Goal: Task Accomplishment & Management: Manage account settings

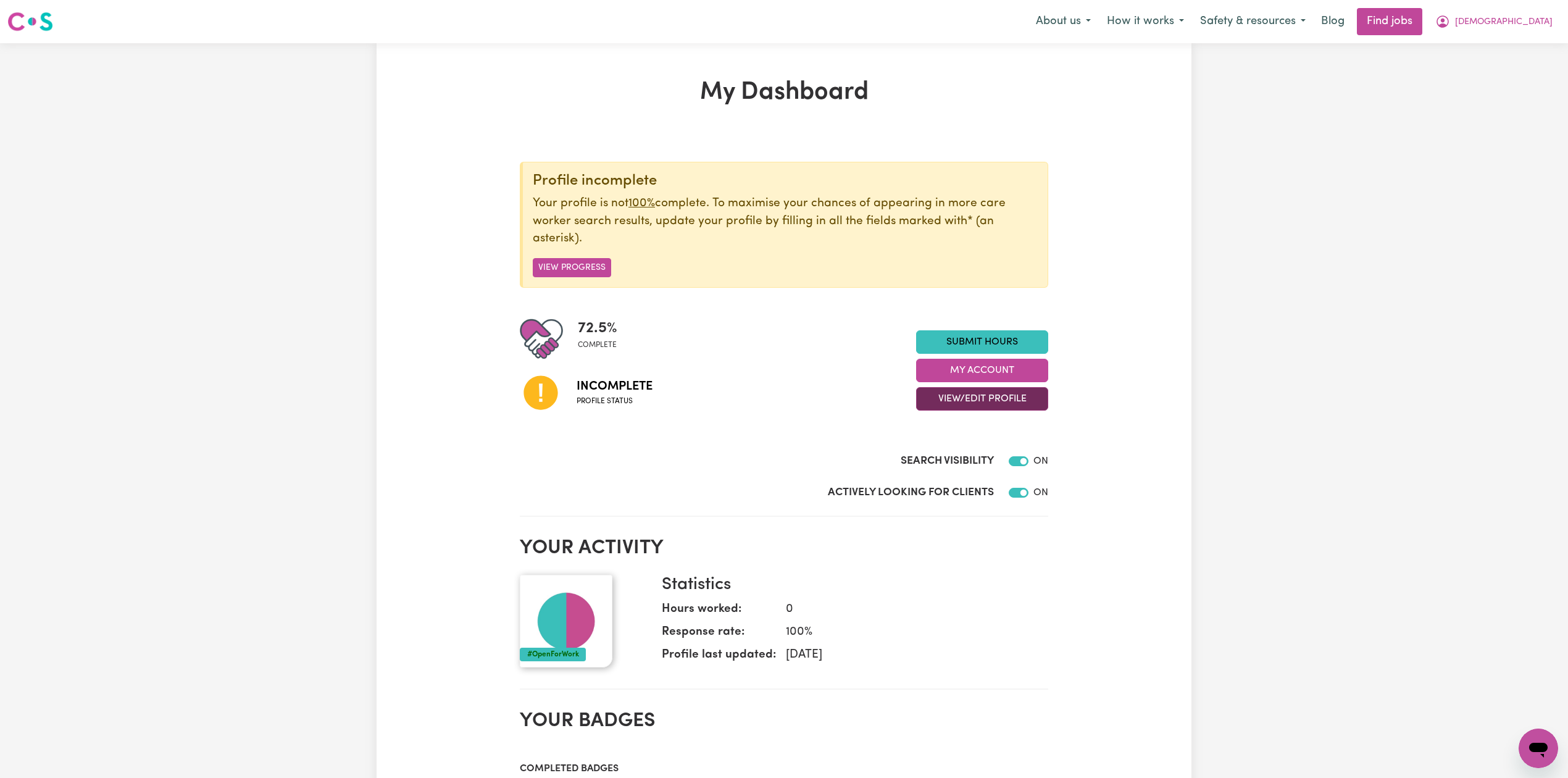
drag, startPoint x: 949, startPoint y: 410, endPoint x: 956, endPoint y: 398, distance: 13.9
click at [949, 410] on button "View/Edit Profile" at bounding box center [982, 399] width 132 height 24
drag, startPoint x: 956, startPoint y: 398, endPoint x: 946, endPoint y: 417, distance: 21.5
click at [956, 397] on button "View/Edit Profile" at bounding box center [982, 399] width 132 height 24
click at [959, 397] on button "View/Edit Profile" at bounding box center [982, 399] width 132 height 24
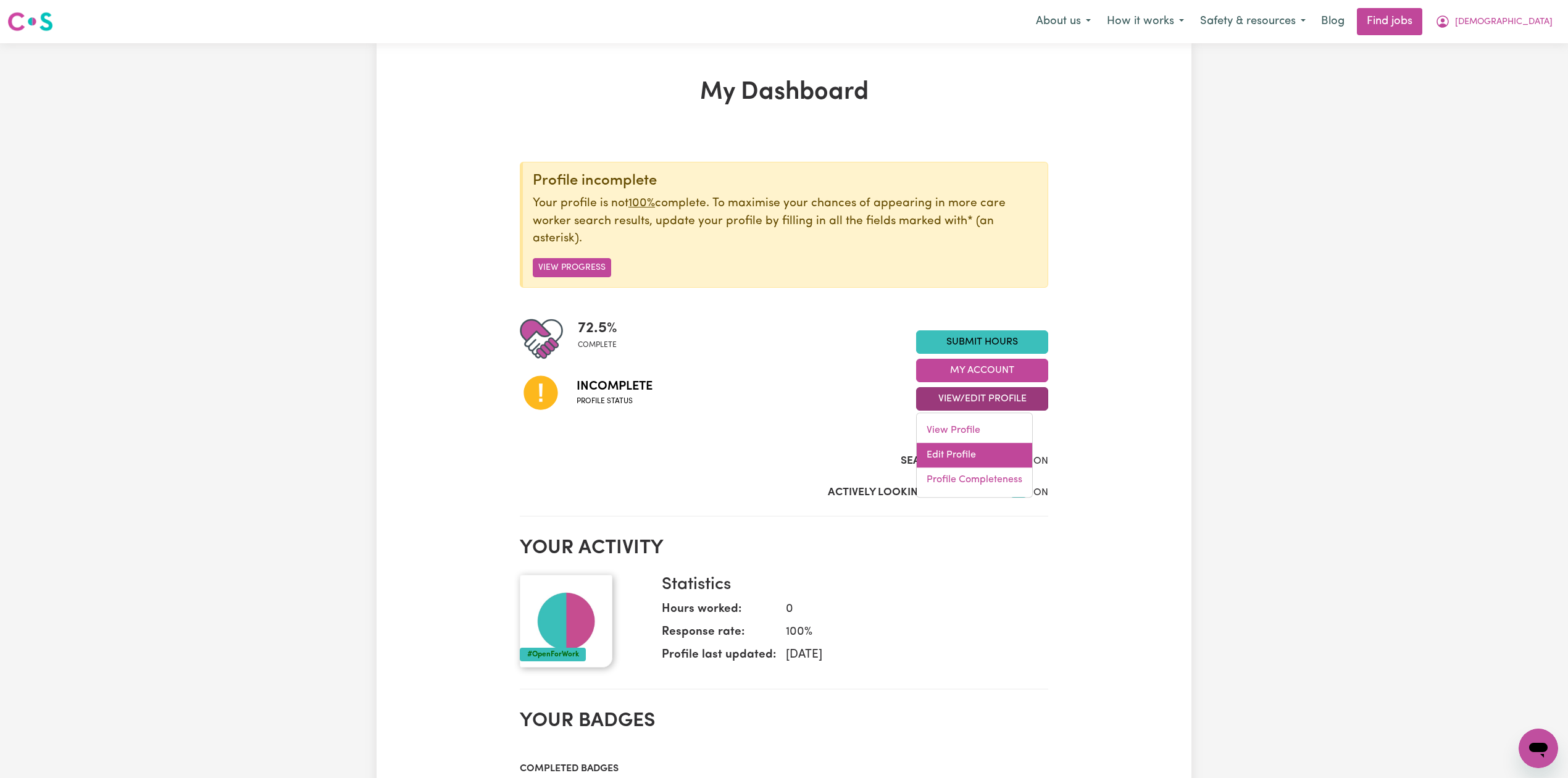
click at [949, 457] on link "Edit Profile" at bounding box center [974, 455] width 115 height 25
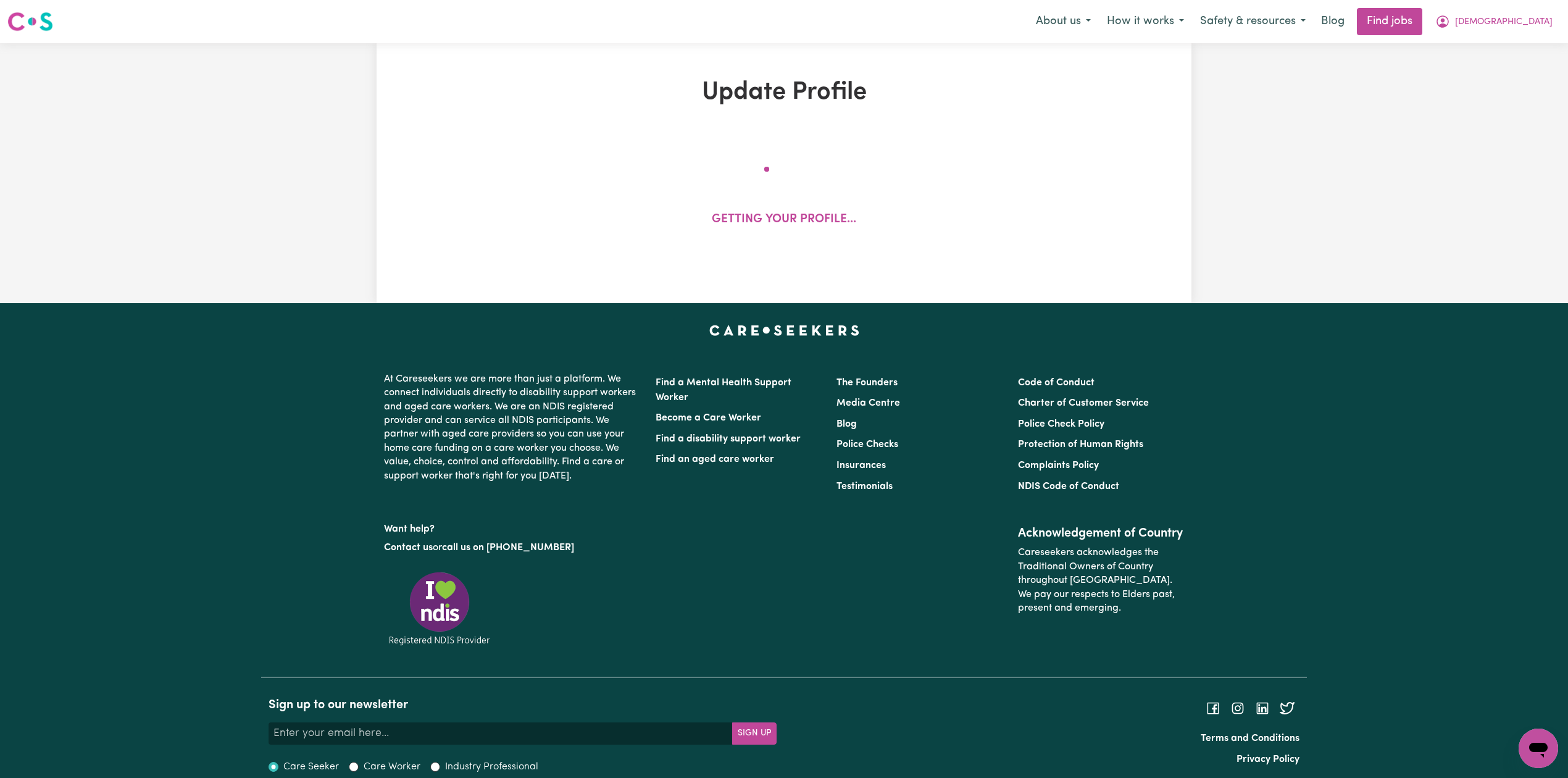
select select "[DEMOGRAPHIC_DATA]"
select select "Student Visa"
select select "Studying a healthcare related degree or qualification"
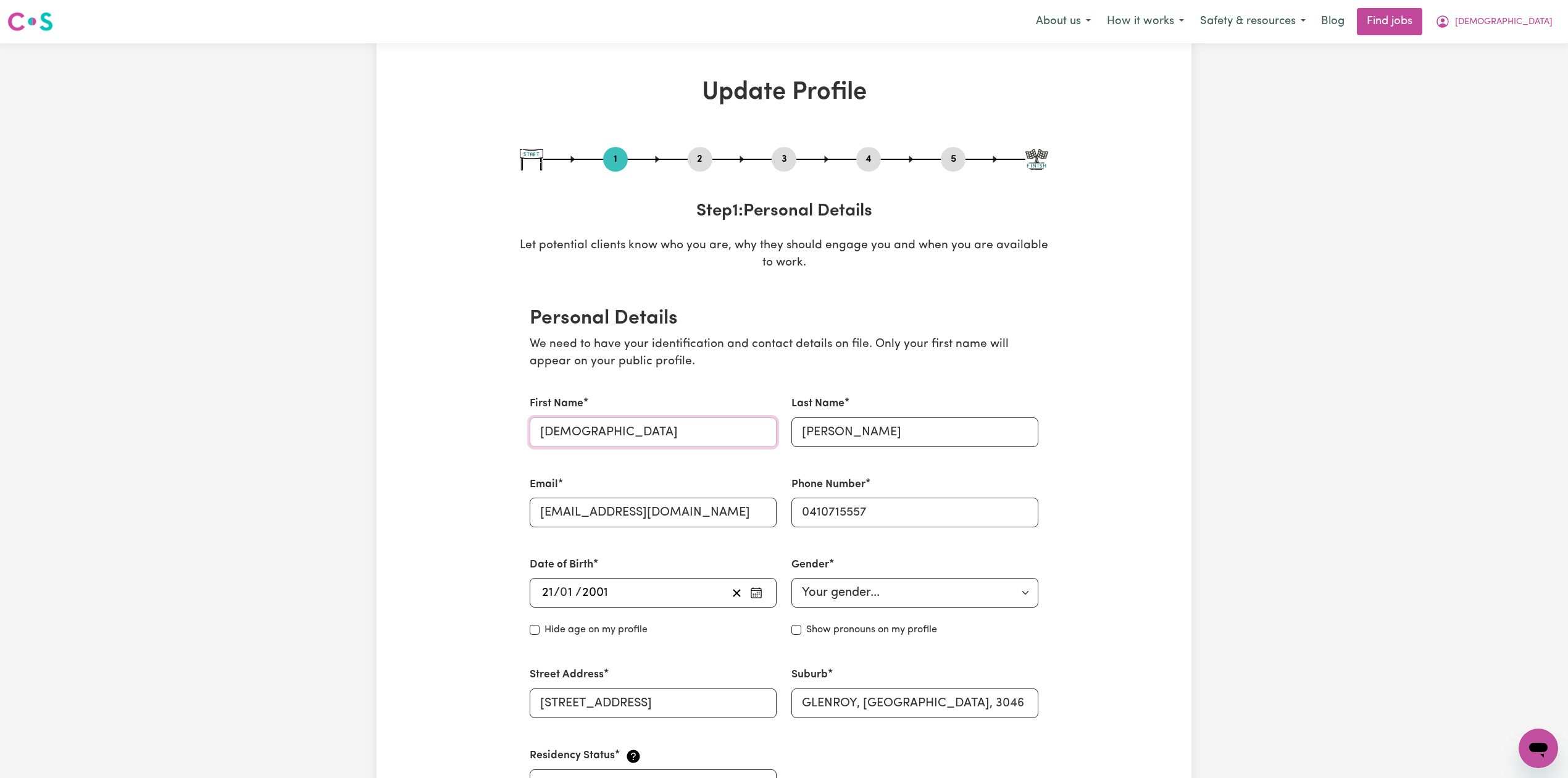
click at [547, 432] on input "[DEMOGRAPHIC_DATA]" at bounding box center [652, 432] width 247 height 30
type input "[PERSON_NAME]"
drag, startPoint x: 810, startPoint y: 433, endPoint x: 785, endPoint y: 433, distance: 25.0
click at [785, 433] on div "Last Name [PERSON_NAME]" at bounding box center [916, 421] width 262 height 80
type input "[PERSON_NAME]"
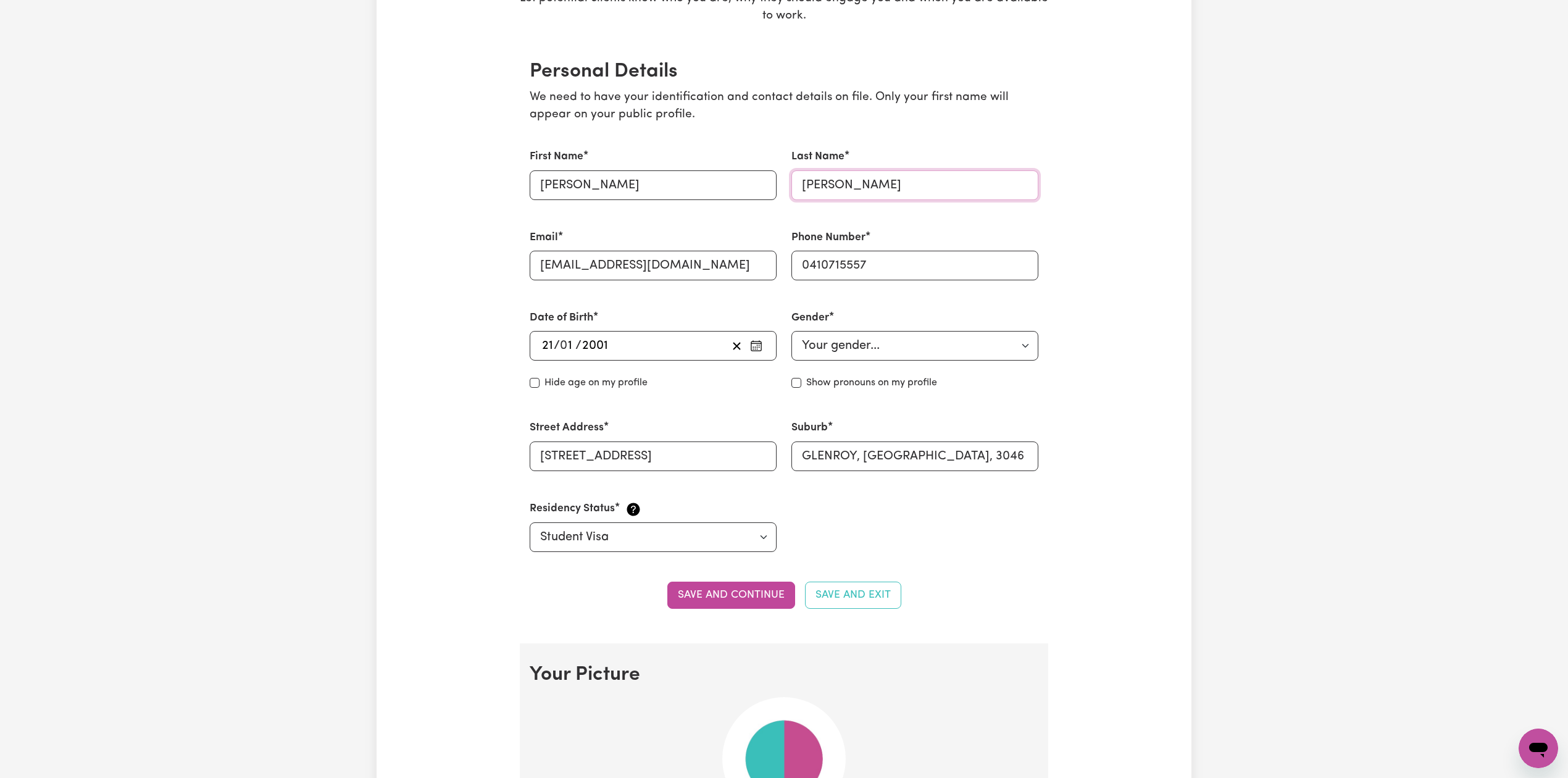
scroll to position [329, 0]
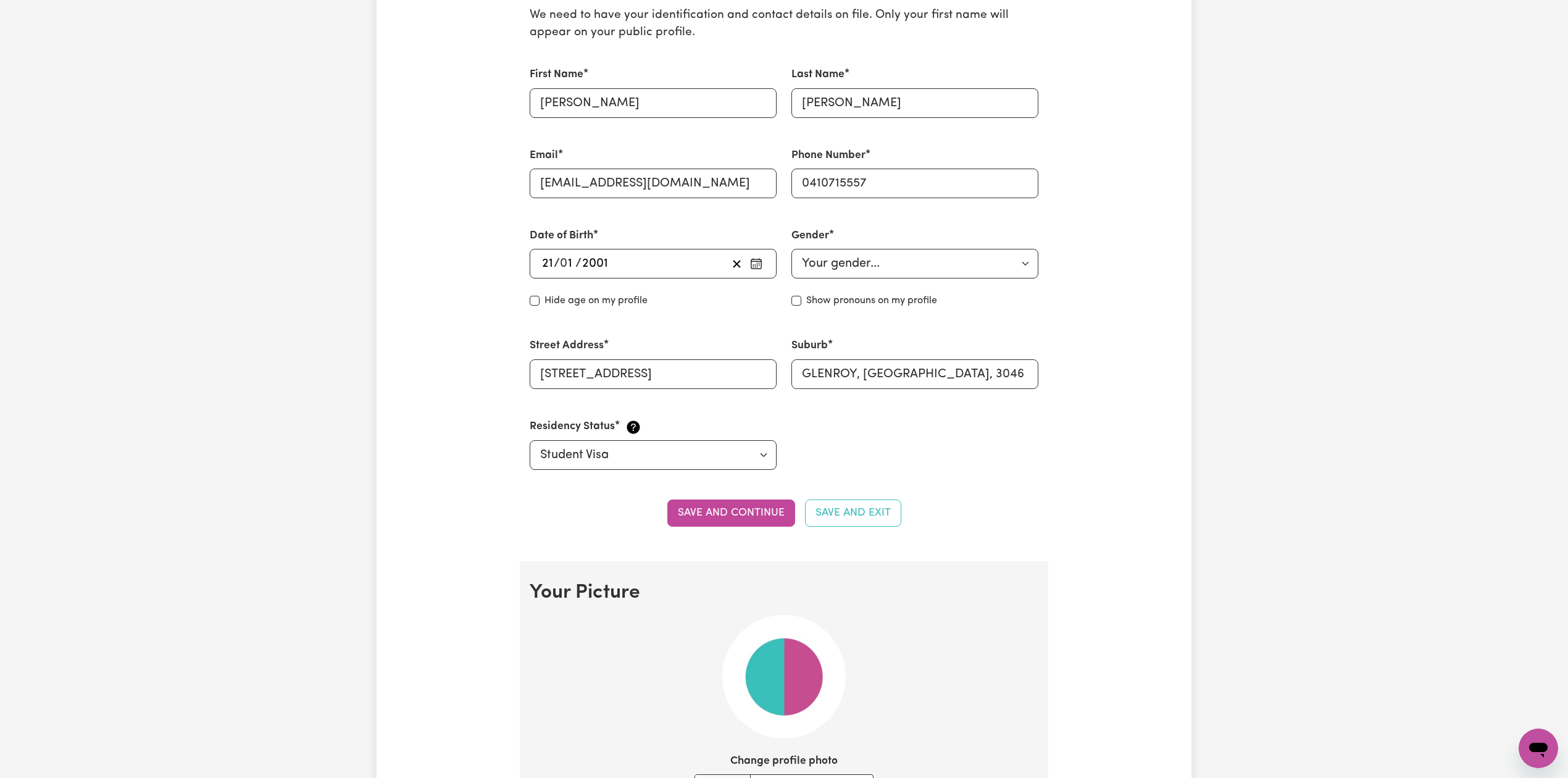
click at [699, 505] on button "Save and continue" at bounding box center [731, 513] width 128 height 27
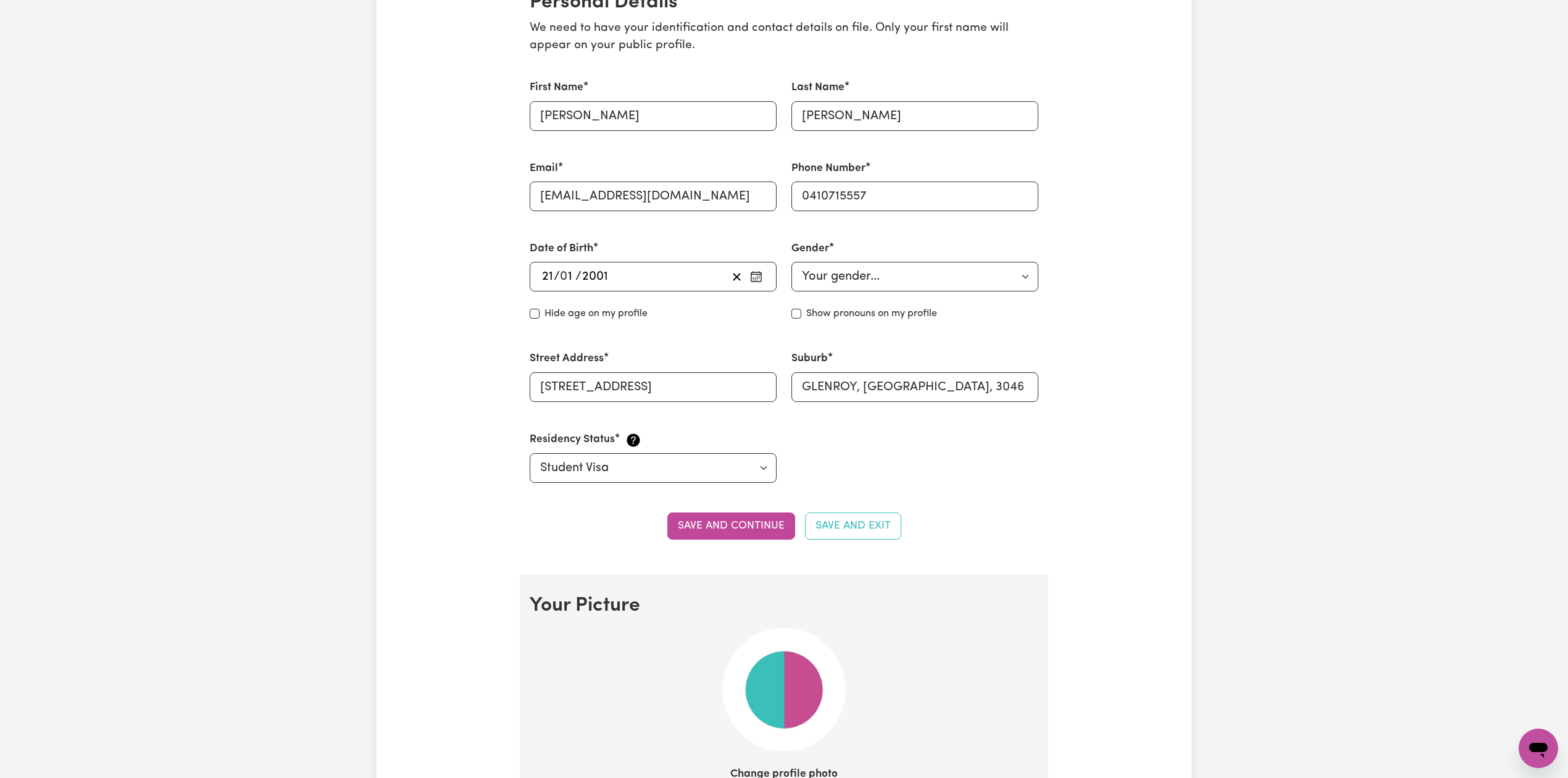
scroll to position [0, 0]
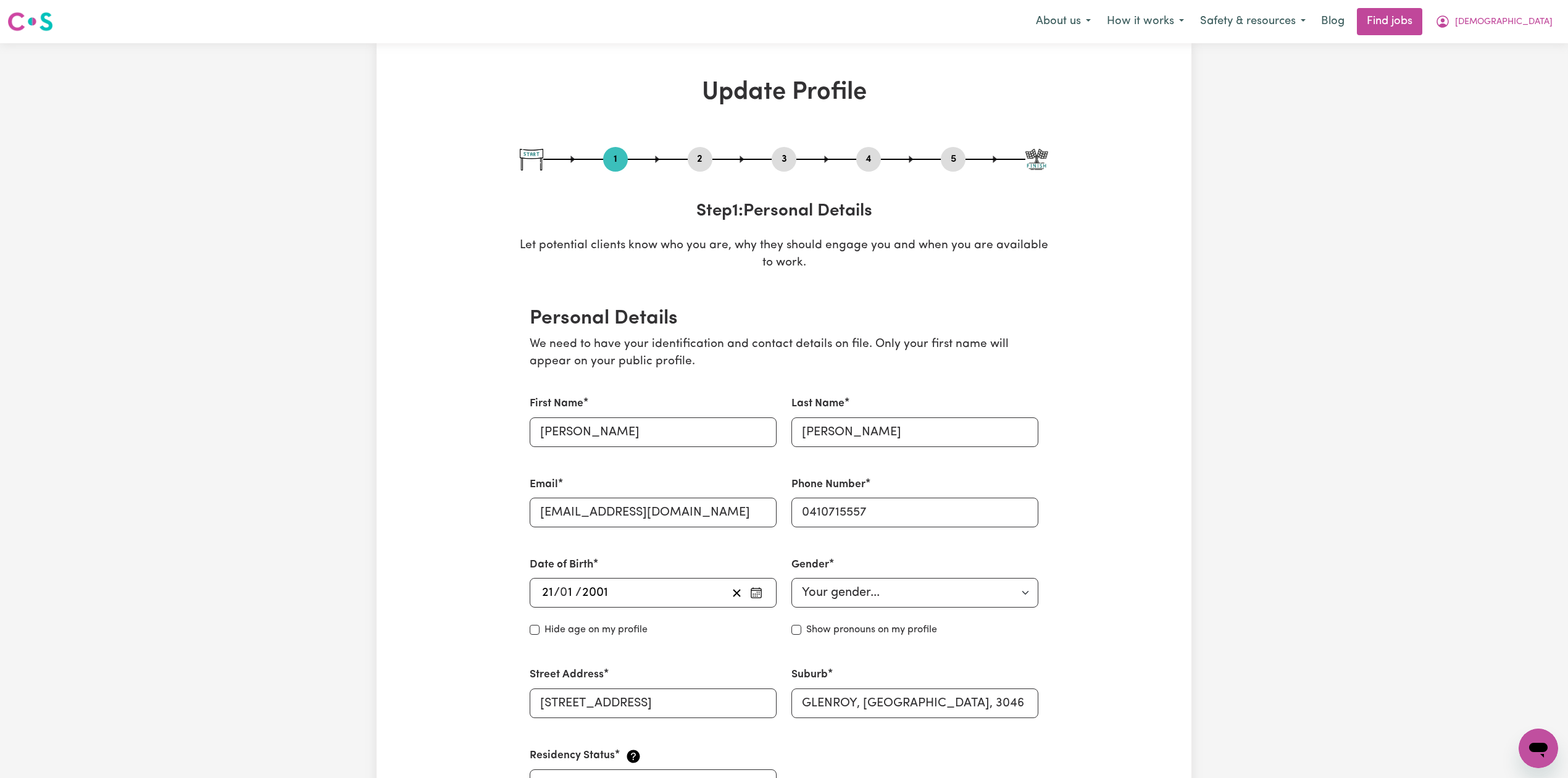
click at [698, 164] on button "2" at bounding box center [700, 159] width 25 height 16
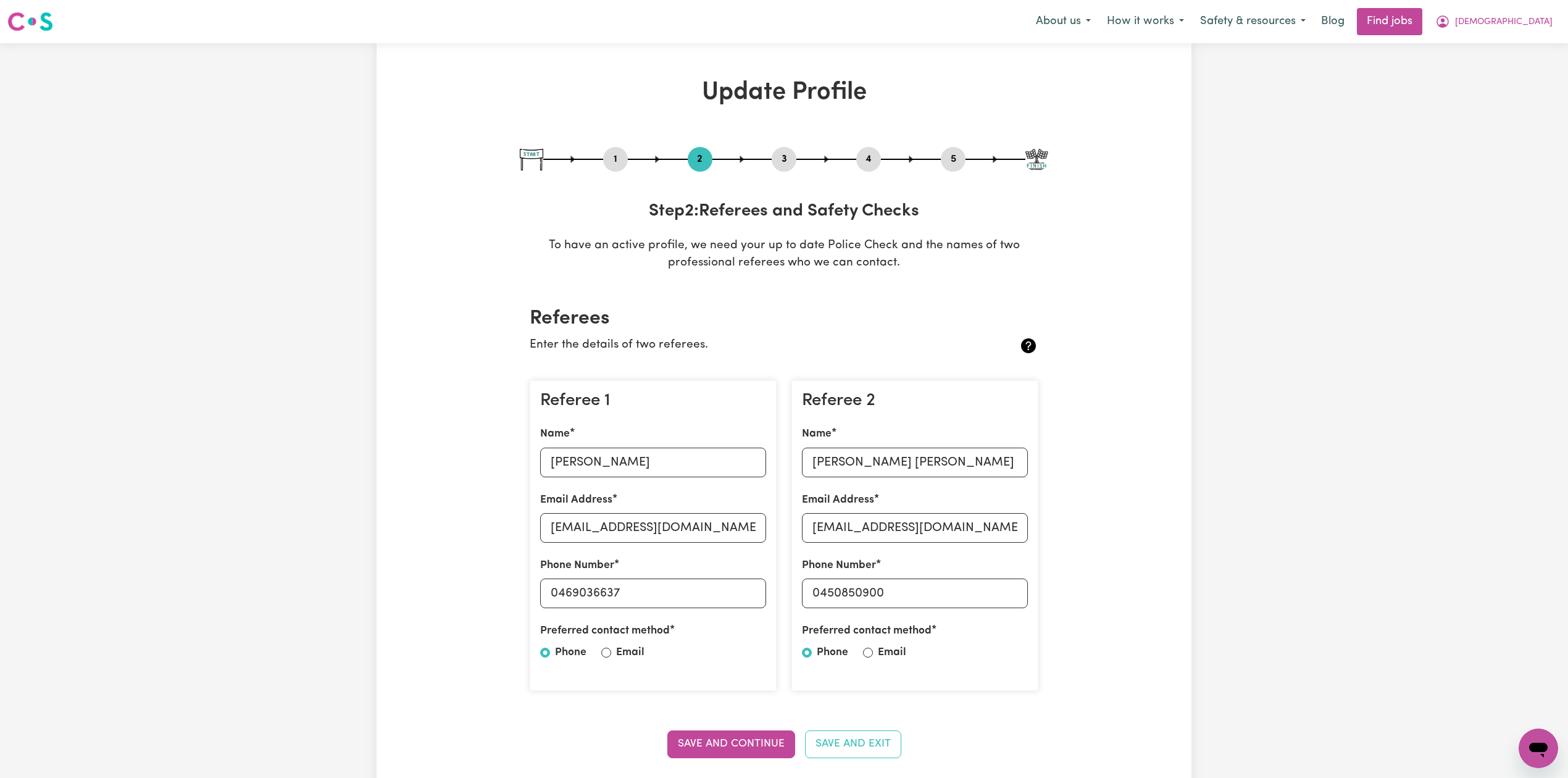
scroll to position [82, 0]
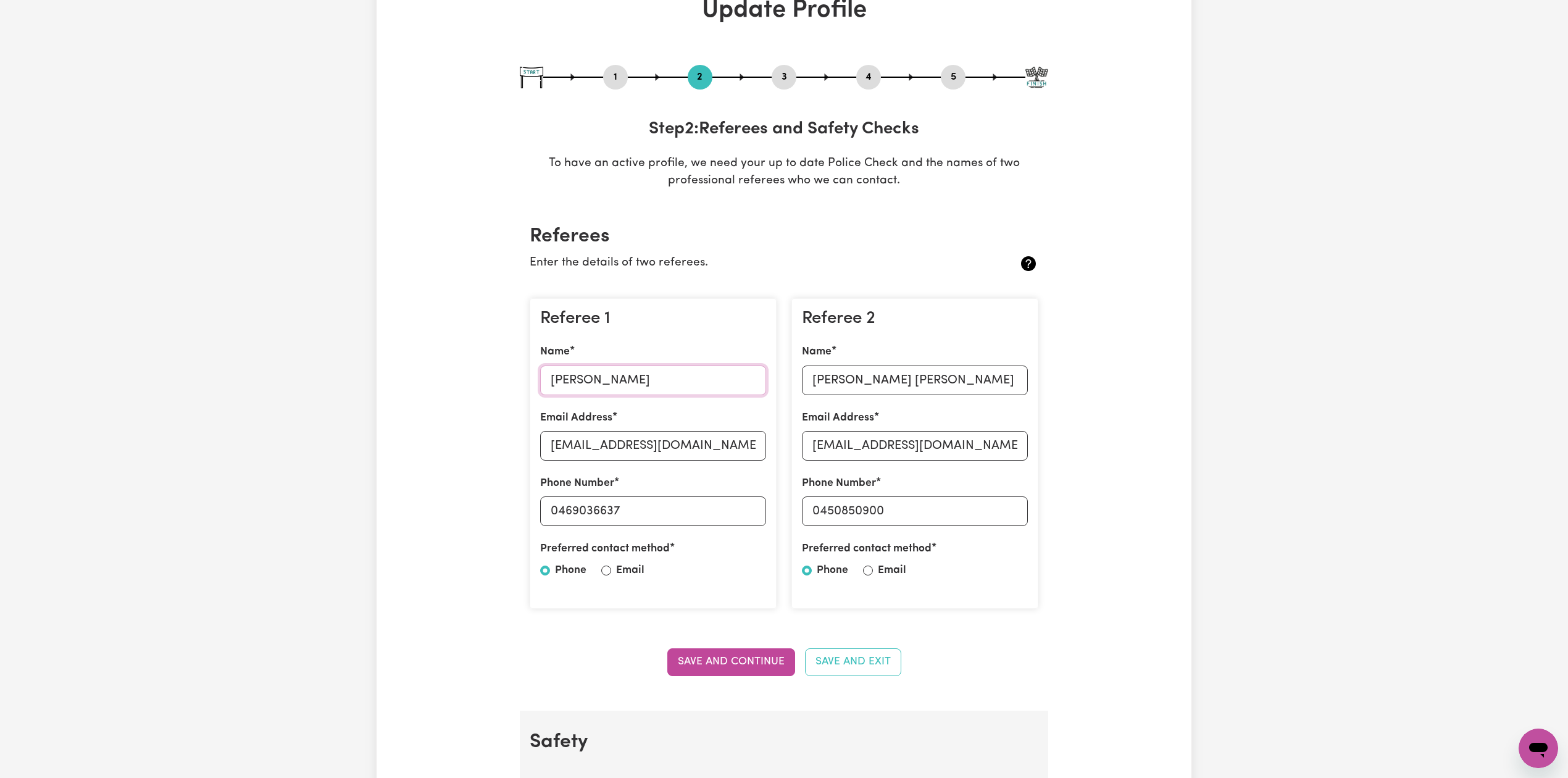
click at [603, 376] on input "[PERSON_NAME]" at bounding box center [653, 381] width 226 height 30
click at [601, 446] on input "[EMAIL_ADDRESS][DOMAIN_NAME]" at bounding box center [653, 446] width 226 height 30
drag, startPoint x: 558, startPoint y: 512, endPoint x: 687, endPoint y: 512, distance: 129.0
click at [687, 512] on input "0469036637" at bounding box center [653, 512] width 226 height 30
click at [828, 382] on input "[PERSON_NAME] [PERSON_NAME]" at bounding box center [916, 381] width 226 height 30
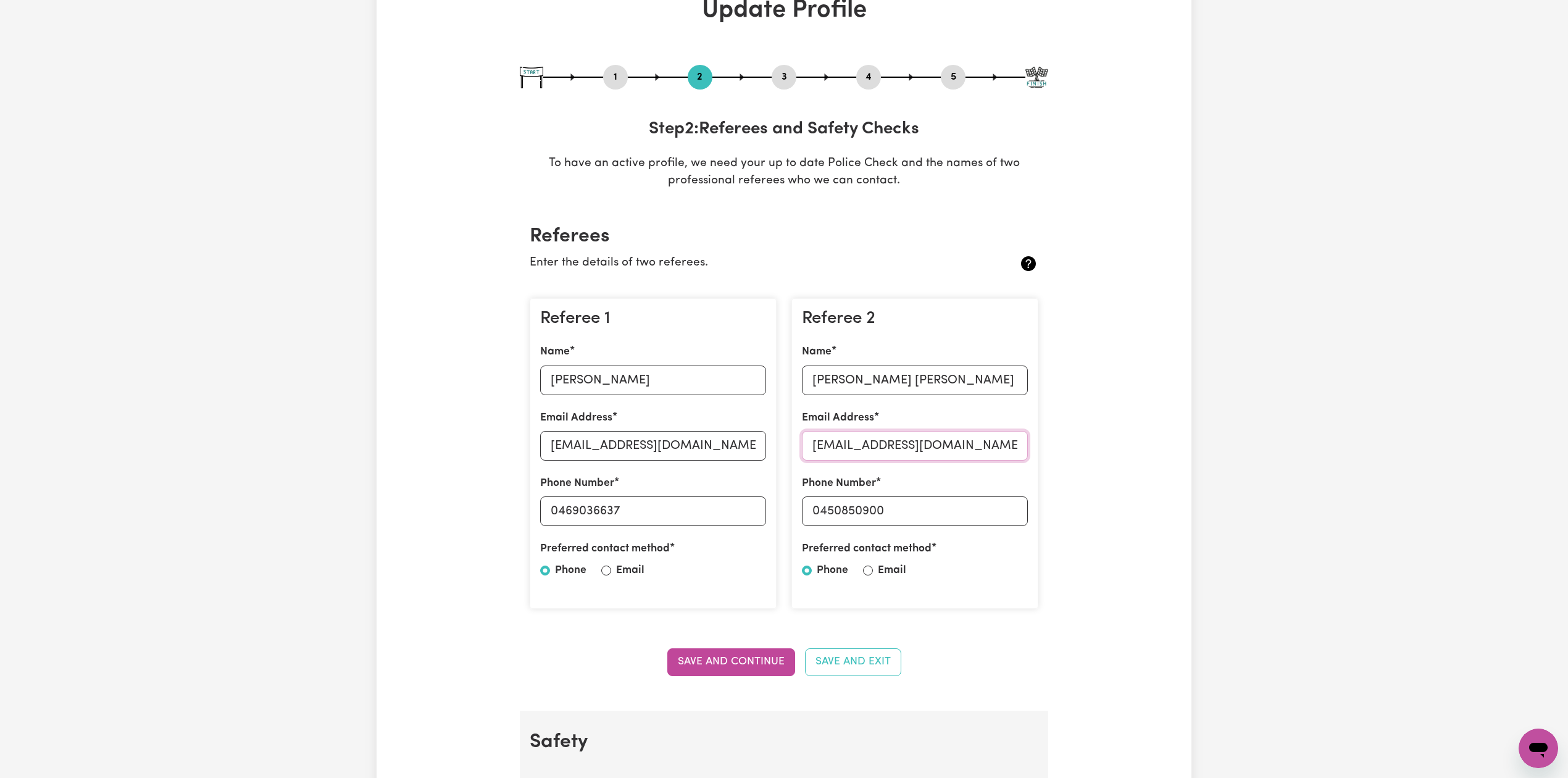
click at [838, 445] on input "[EMAIL_ADDRESS][DOMAIN_NAME]" at bounding box center [916, 446] width 226 height 30
drag, startPoint x: 823, startPoint y: 512, endPoint x: 1038, endPoint y: 517, distance: 215.1
click at [1038, 517] on div "Referee 2 Name [PERSON_NAME] [PERSON_NAME] Email Address [EMAIL_ADDRESS][DOMAIN…" at bounding box center [915, 453] width 247 height 311
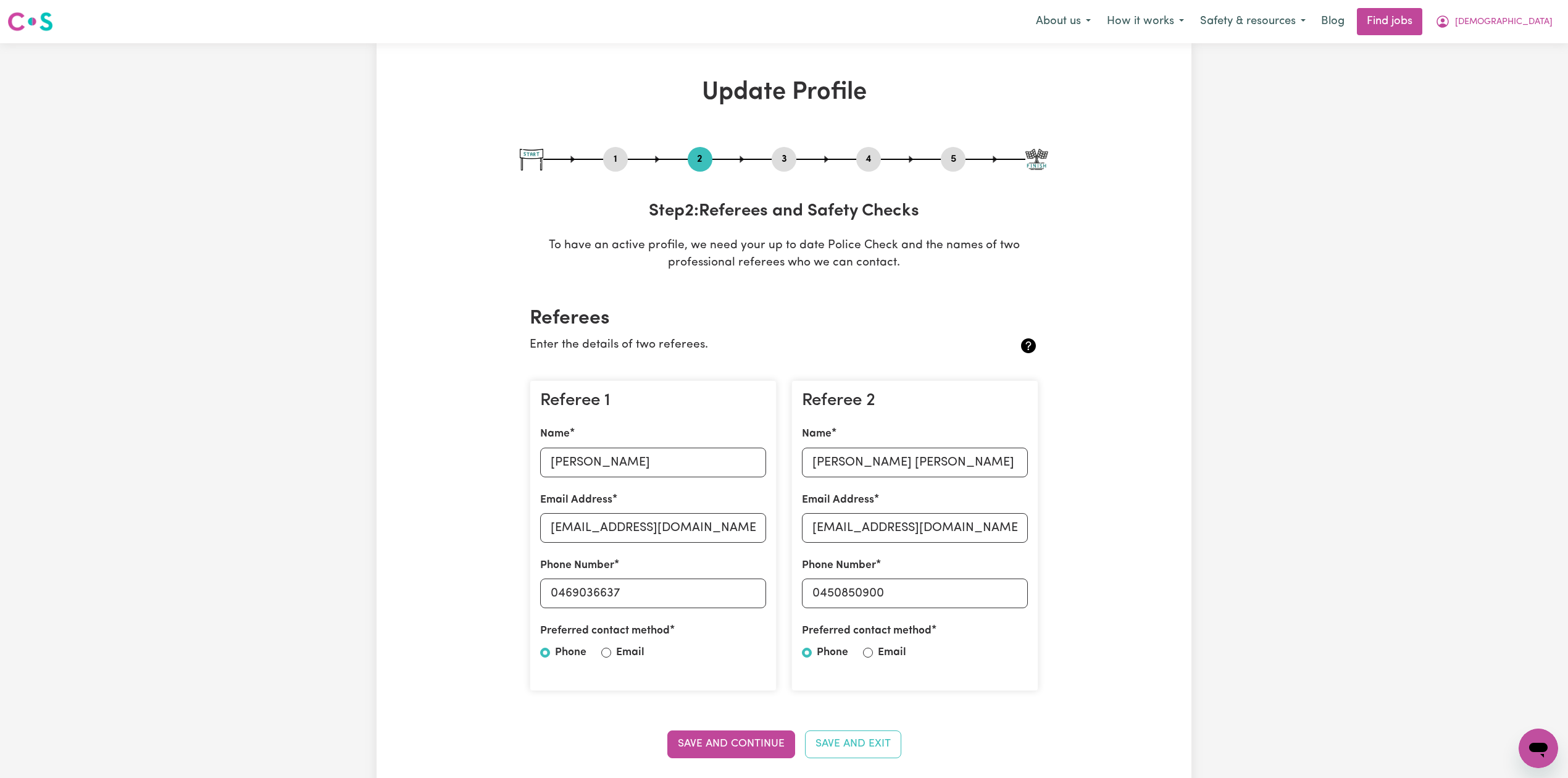
click at [959, 158] on button "5" at bounding box center [953, 159] width 25 height 16
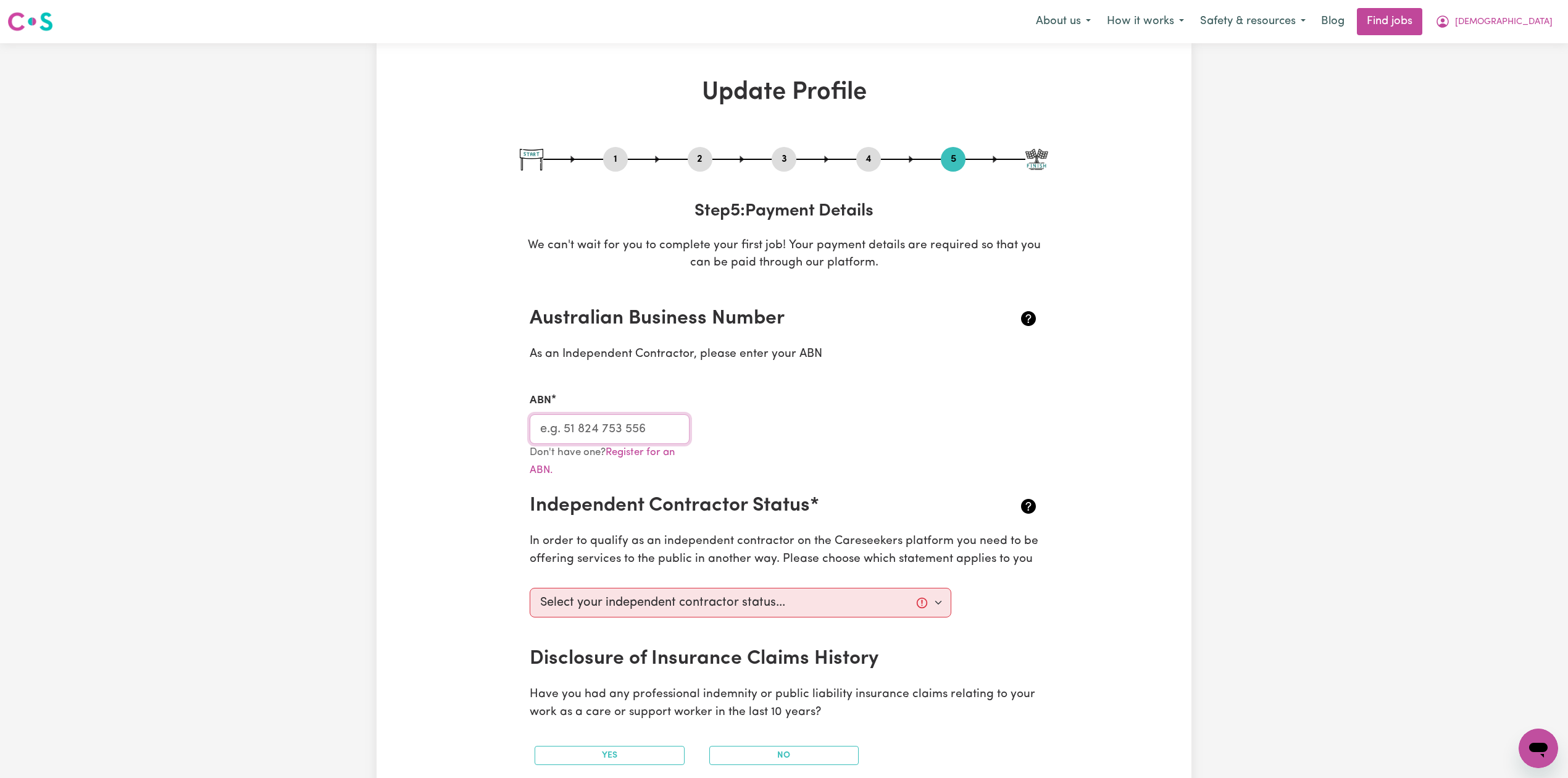
click at [629, 436] on input "ABN" at bounding box center [609, 429] width 160 height 30
click at [1547, 23] on span "[DEMOGRAPHIC_DATA]" at bounding box center [1503, 23] width 97 height 14
click at [1516, 98] on link "Logout" at bounding box center [1511, 94] width 97 height 24
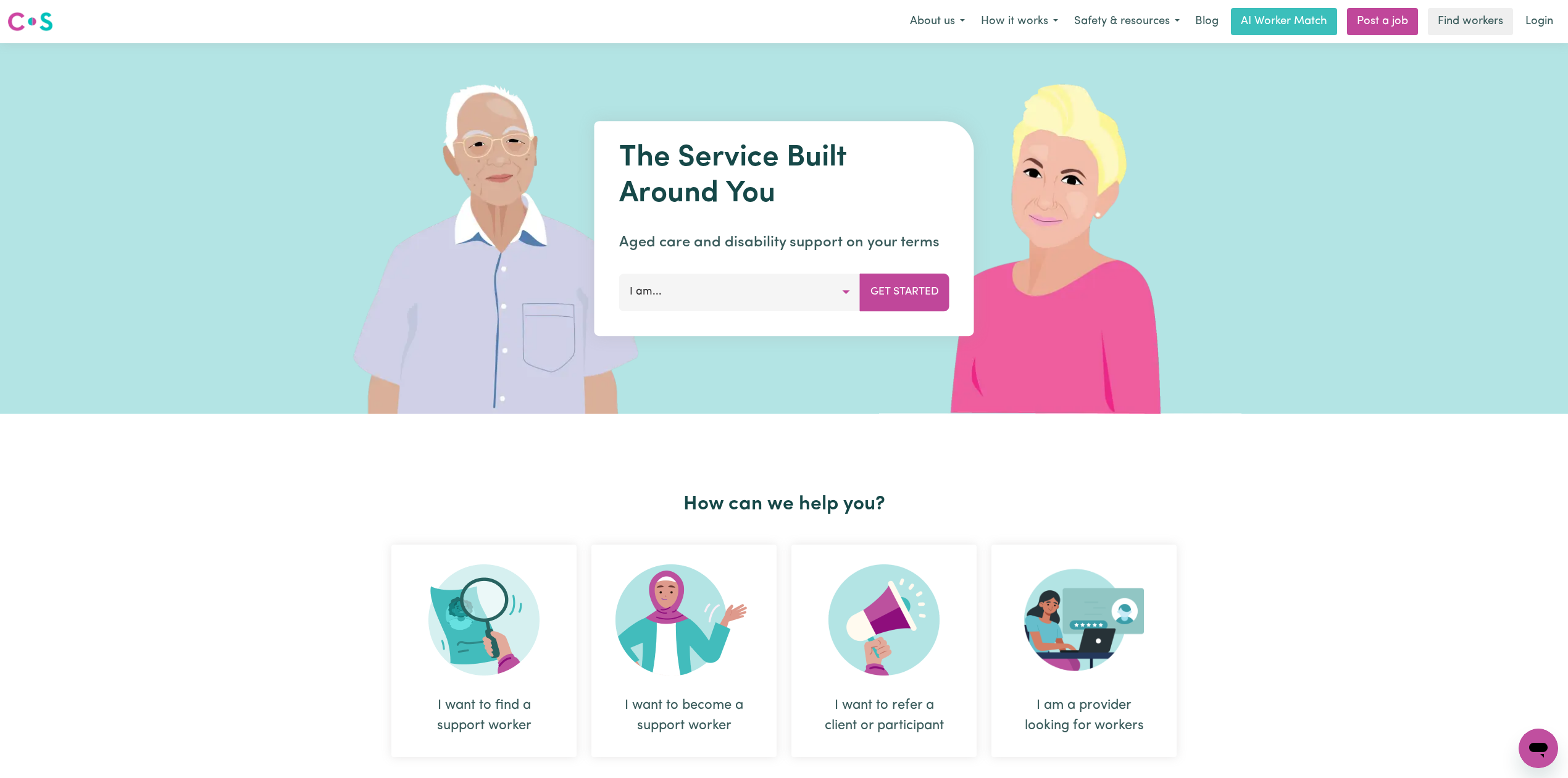
click at [1551, 21] on link "Login" at bounding box center [1539, 21] width 43 height 27
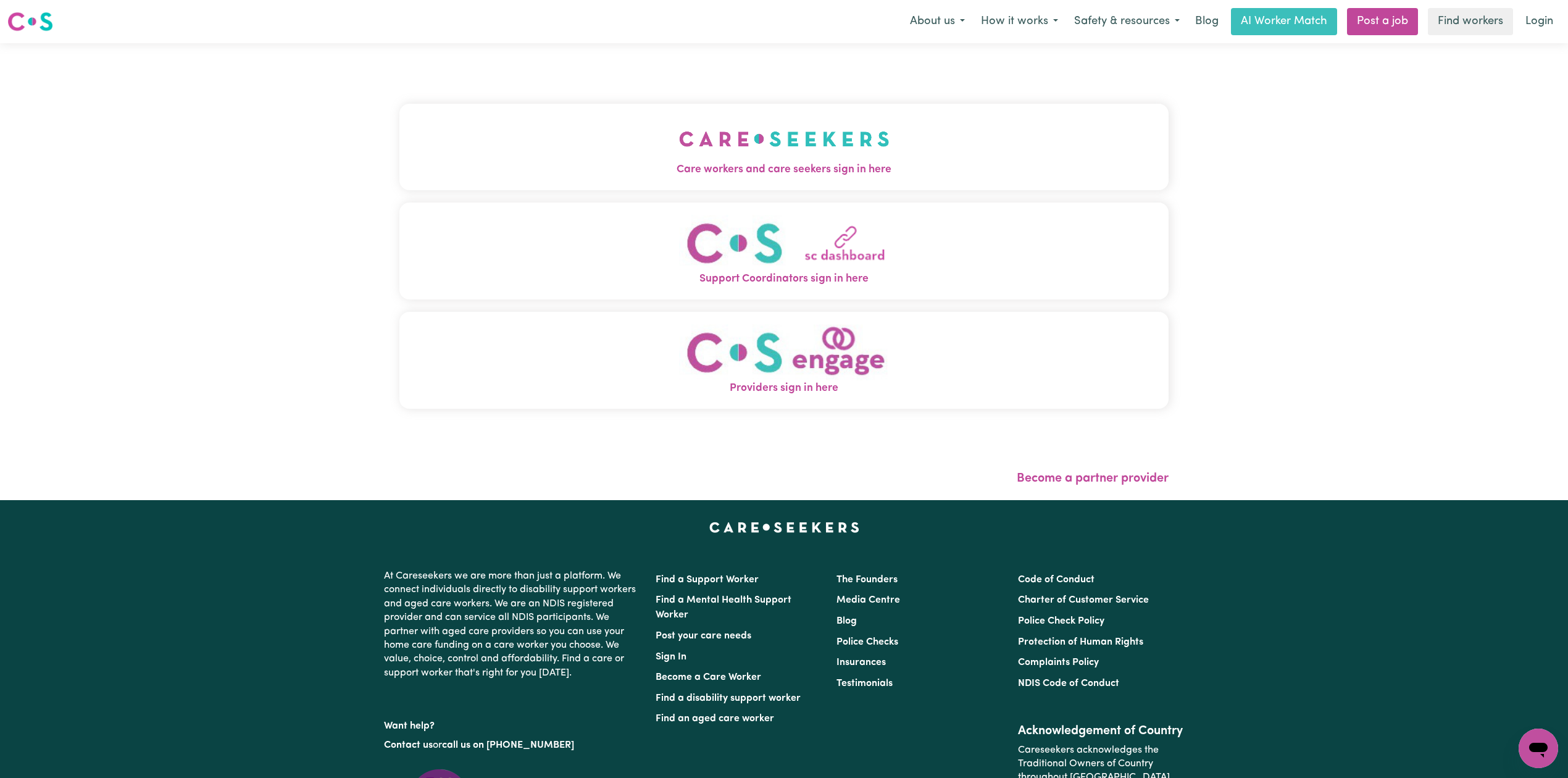
click at [416, 198] on div "Care workers and care seekers sign in here Support Coordinators sign in here Pr…" at bounding box center [784, 262] width 770 height 389
drag, startPoint x: 480, startPoint y: 135, endPoint x: 405, endPoint y: 169, distance: 82.3
click at [478, 135] on button "Care workers and care seekers sign in here" at bounding box center [784, 146] width 770 height 86
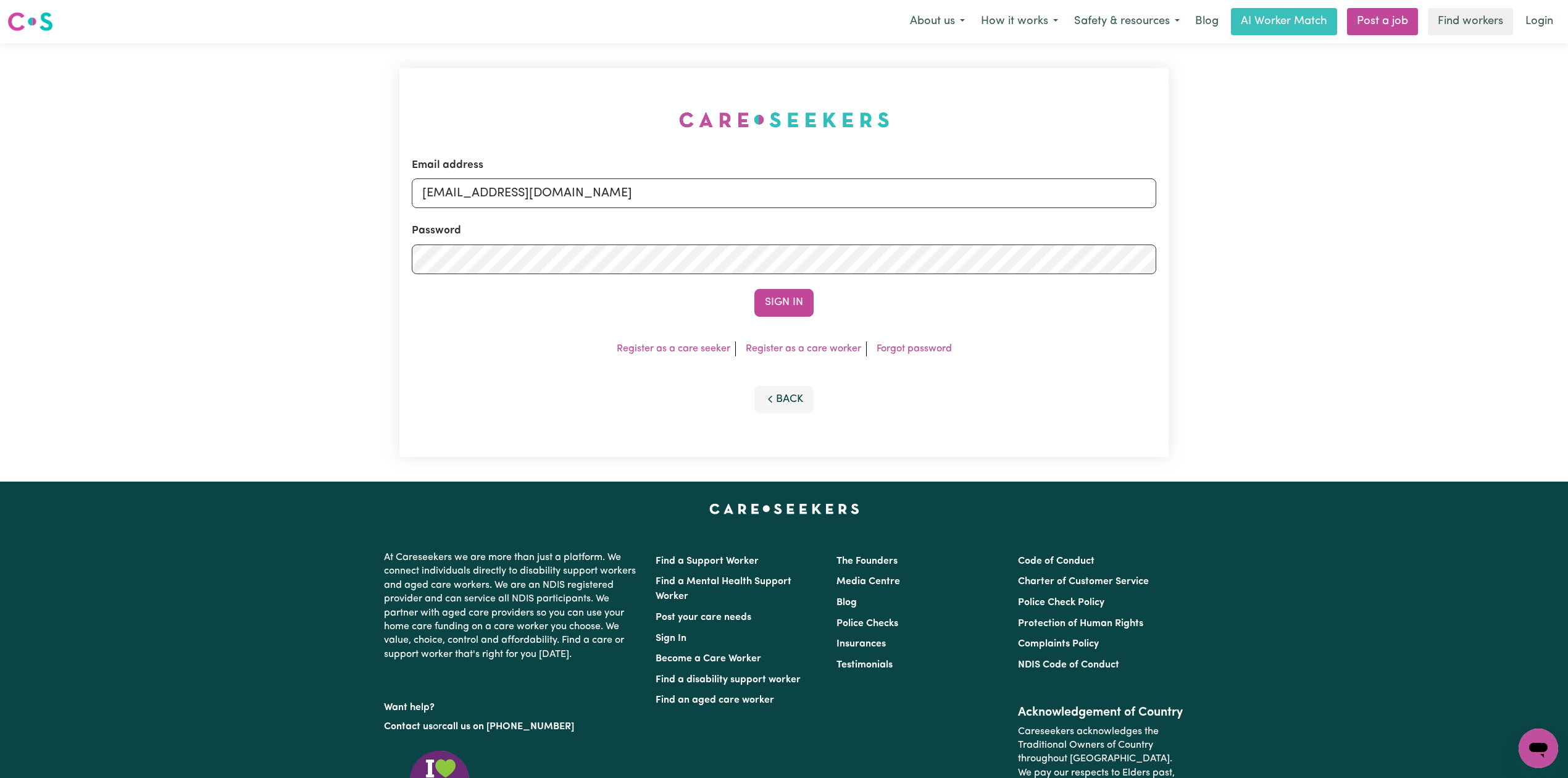
click at [435, 179] on div "Email address [EMAIL_ADDRESS][DOMAIN_NAME] Password Sign In Register as a care …" at bounding box center [784, 262] width 770 height 389
drag, startPoint x: 460, startPoint y: 199, endPoint x: 486, endPoint y: 233, distance: 42.8
click at [460, 200] on input "[EMAIL_ADDRESS][DOMAIN_NAME]" at bounding box center [784, 194] width 745 height 30
drag, startPoint x: 488, startPoint y: 188, endPoint x: 810, endPoint y: 199, distance: 322.2
click at [810, 199] on input "Superuser~[EMAIL_ADDRESS][DOMAIN_NAME]" at bounding box center [784, 194] width 745 height 30
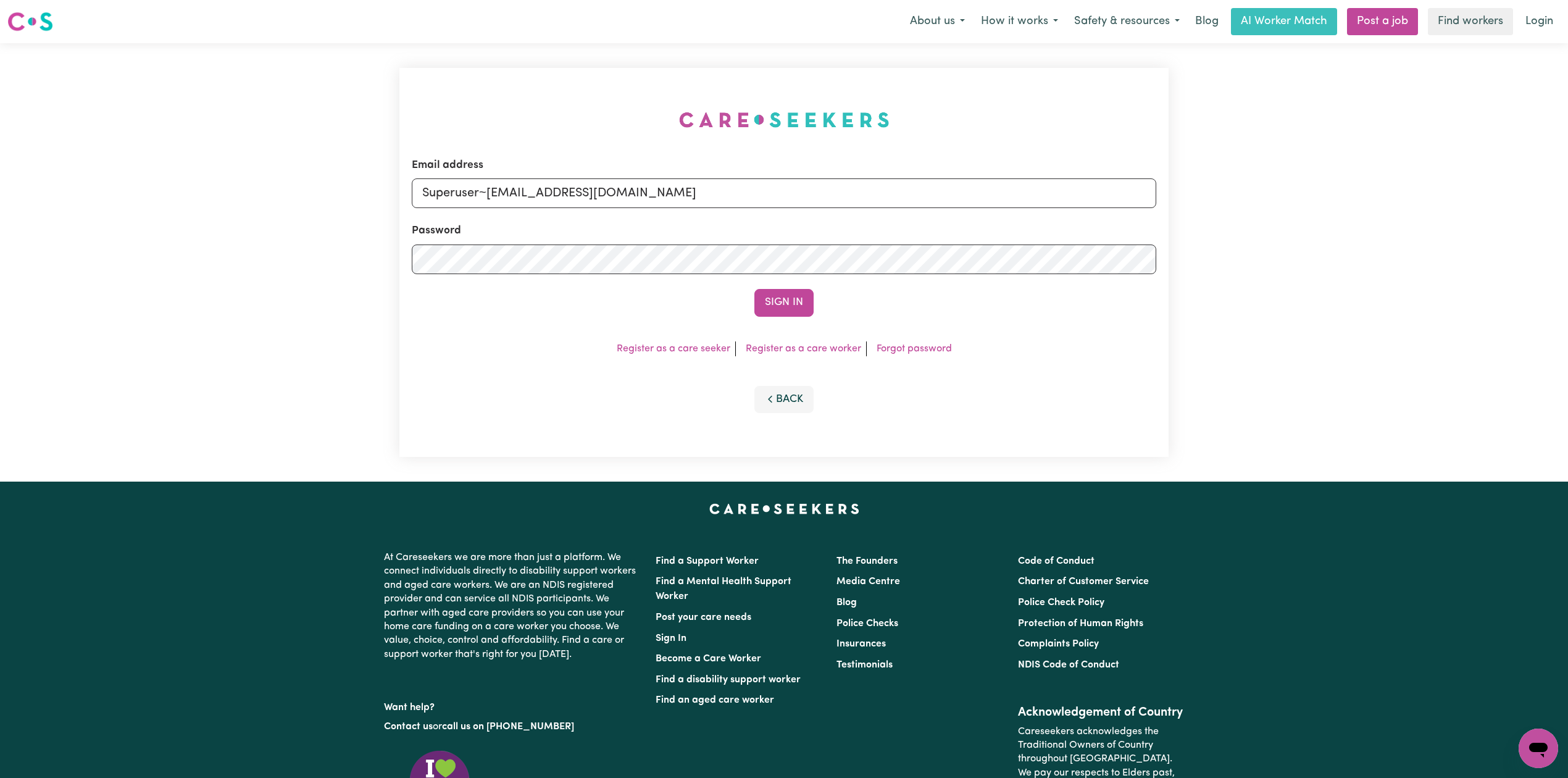
click at [755, 289] on button "Sign In" at bounding box center [784, 302] width 60 height 27
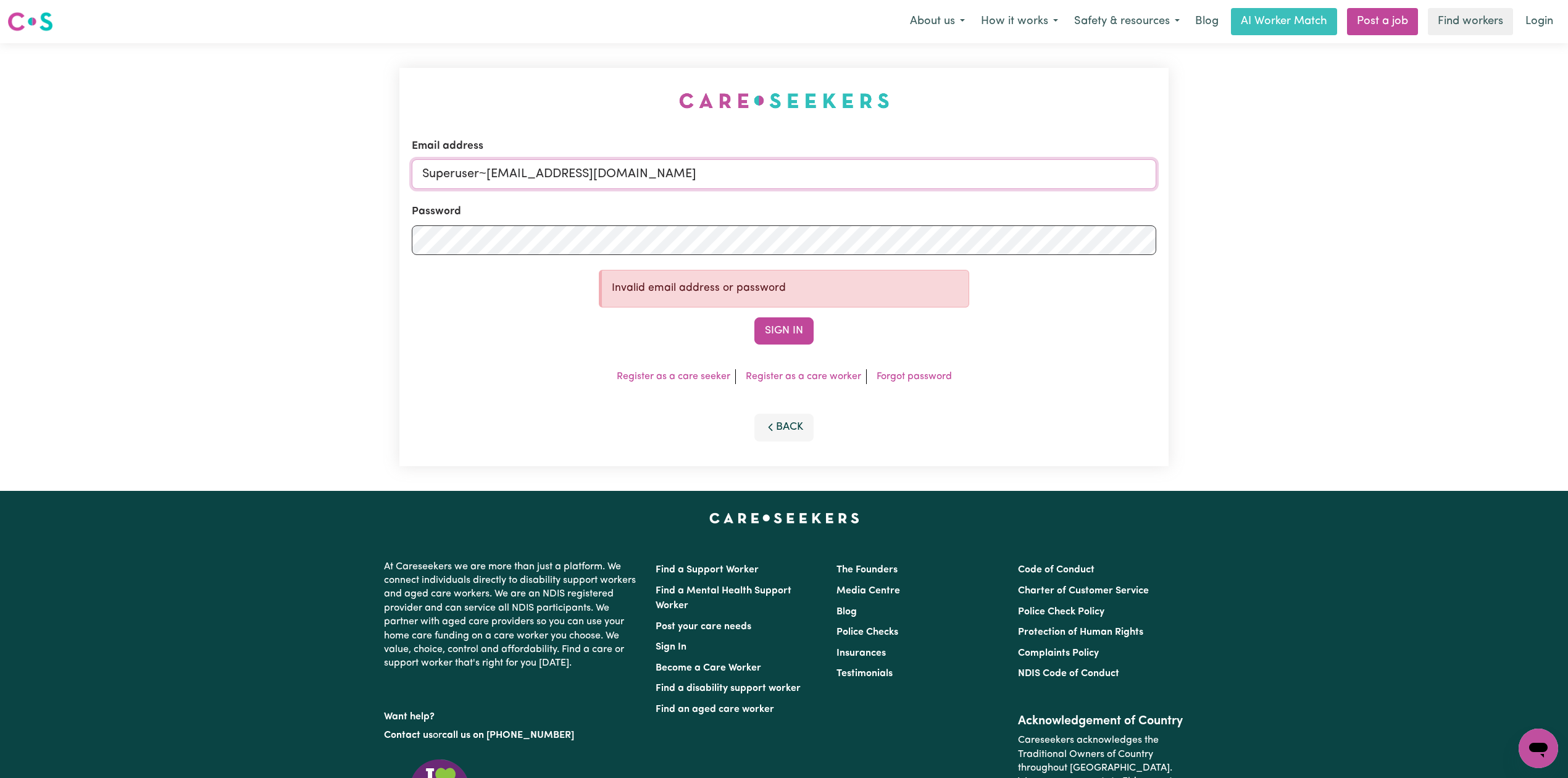
paste input "shirishgiri65"
drag, startPoint x: 486, startPoint y: 167, endPoint x: 826, endPoint y: 255, distance: 351.2
click at [905, 167] on input "Superuser~[EMAIL_ADDRESS][DOMAIN_NAME]" at bounding box center [784, 174] width 745 height 30
type input "Superuser~[EMAIL_ADDRESS][DOMAIN_NAME]"
click at [795, 329] on button "Sign In" at bounding box center [784, 331] width 60 height 27
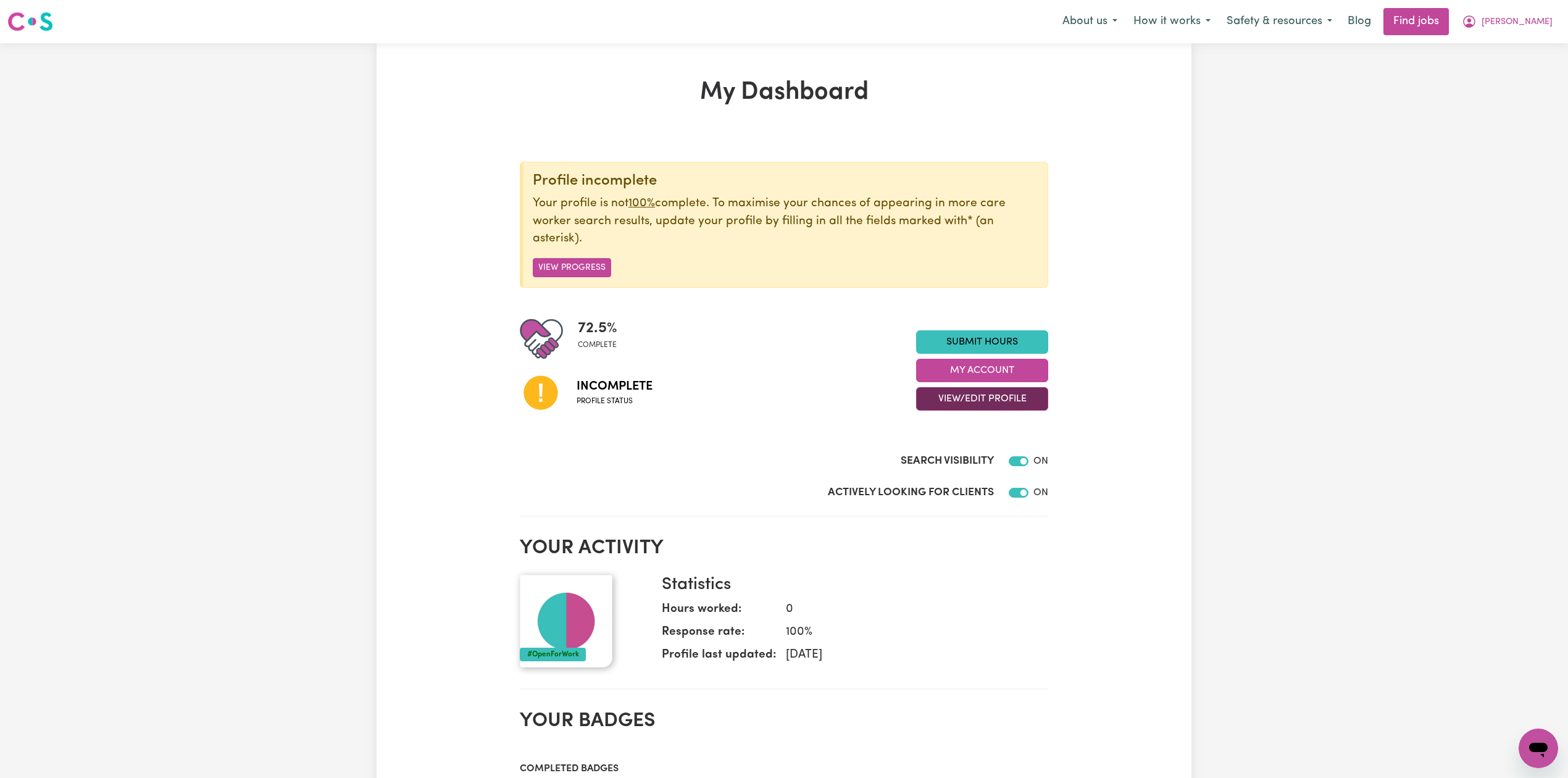
click at [985, 395] on button "View/Edit Profile" at bounding box center [982, 399] width 132 height 24
click at [954, 460] on link "Edit Profile" at bounding box center [974, 455] width 115 height 25
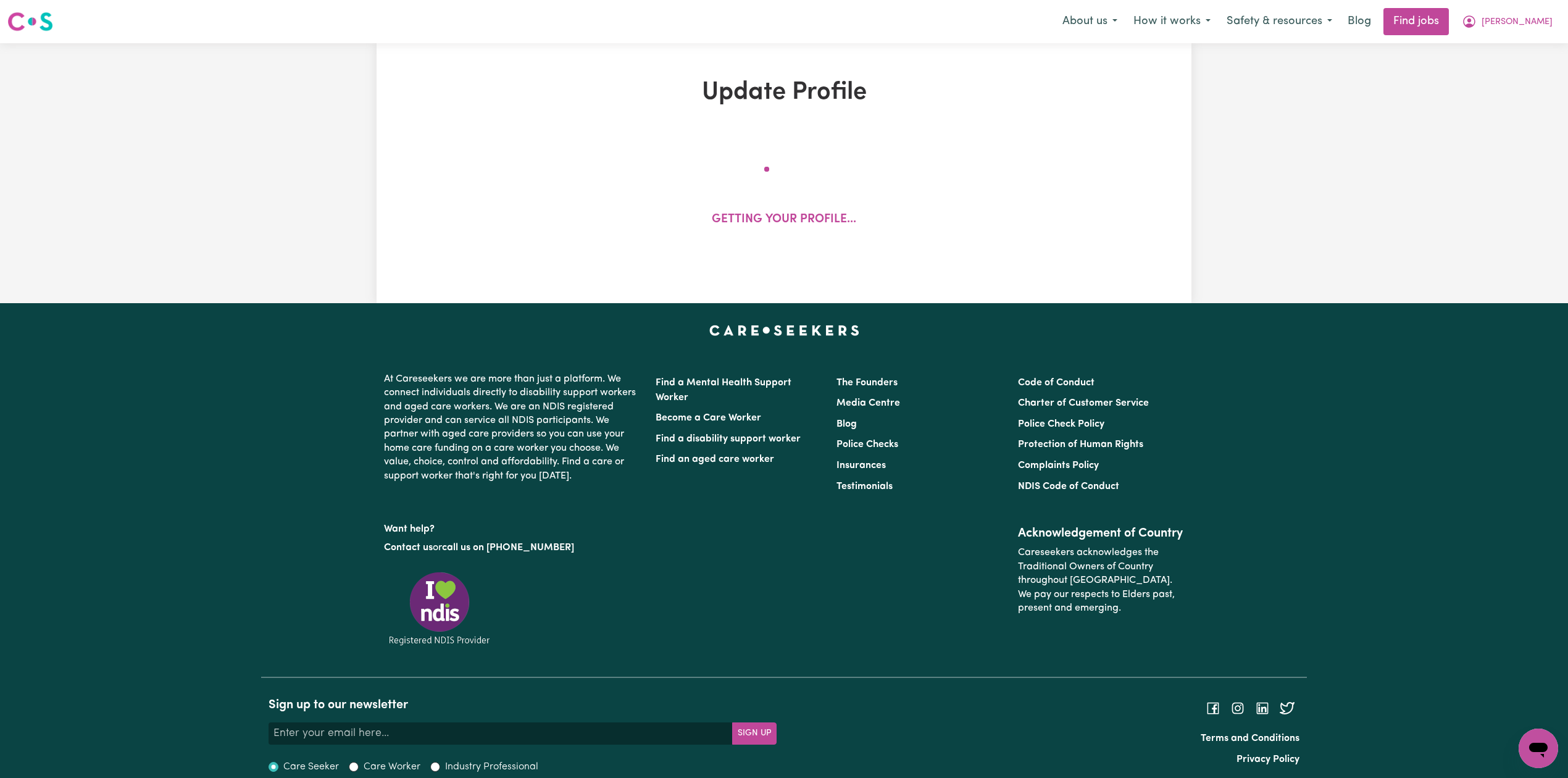
select select "[DEMOGRAPHIC_DATA]"
select select "Student Visa"
select select "Studying a healthcare related degree or qualification"
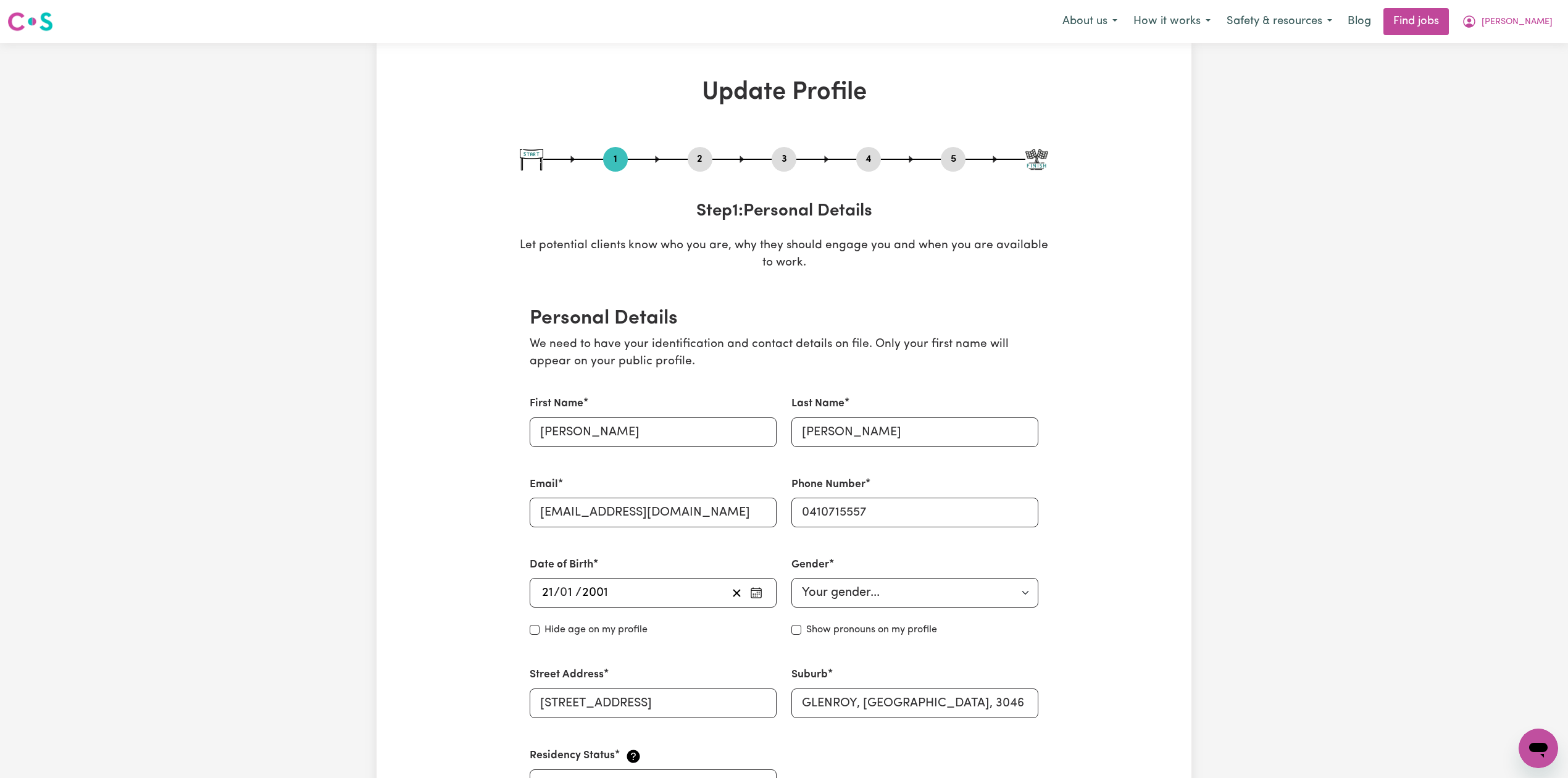
click at [697, 166] on button "2" at bounding box center [700, 159] width 25 height 16
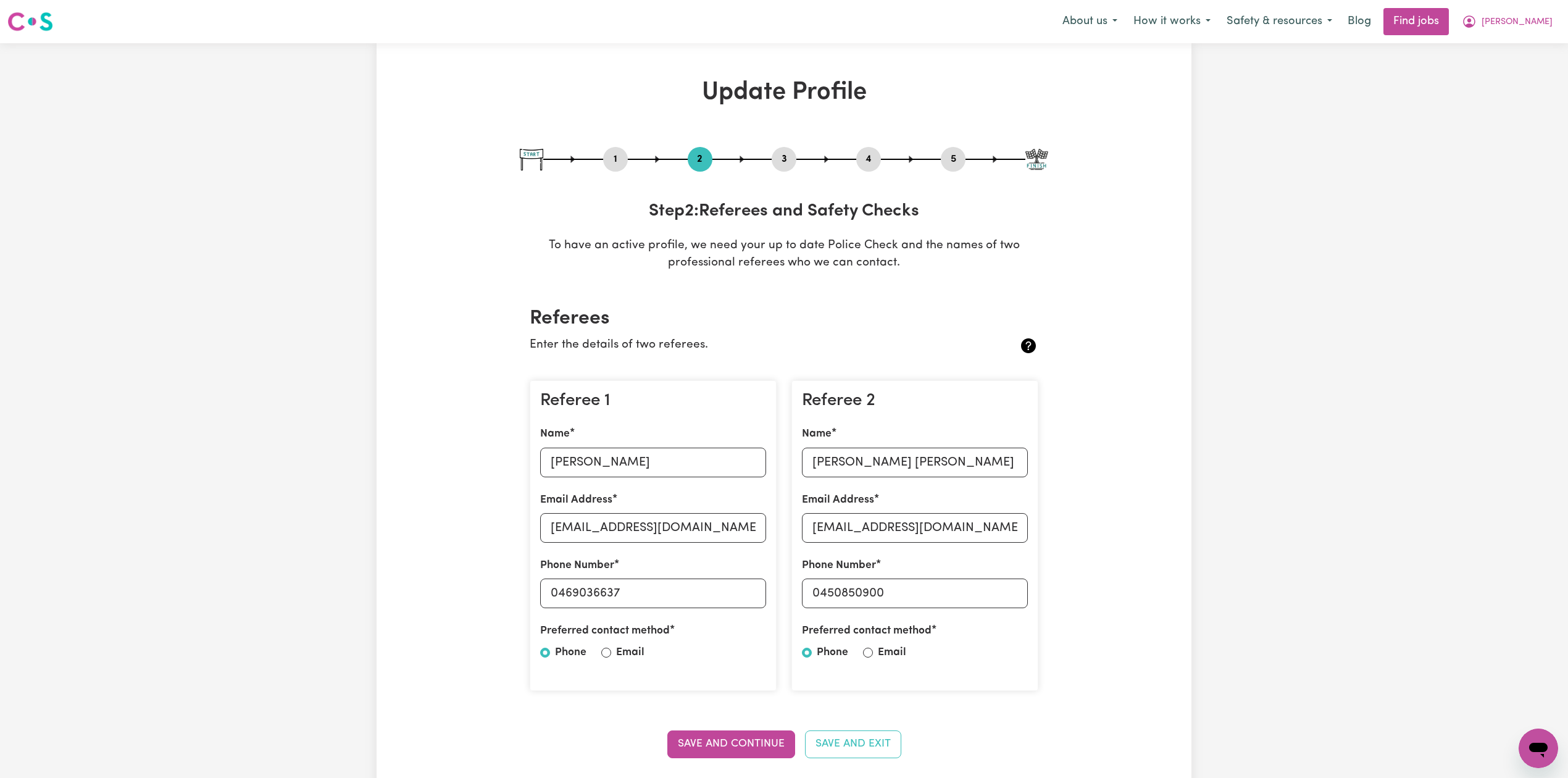
click at [958, 154] on button "5" at bounding box center [953, 159] width 25 height 16
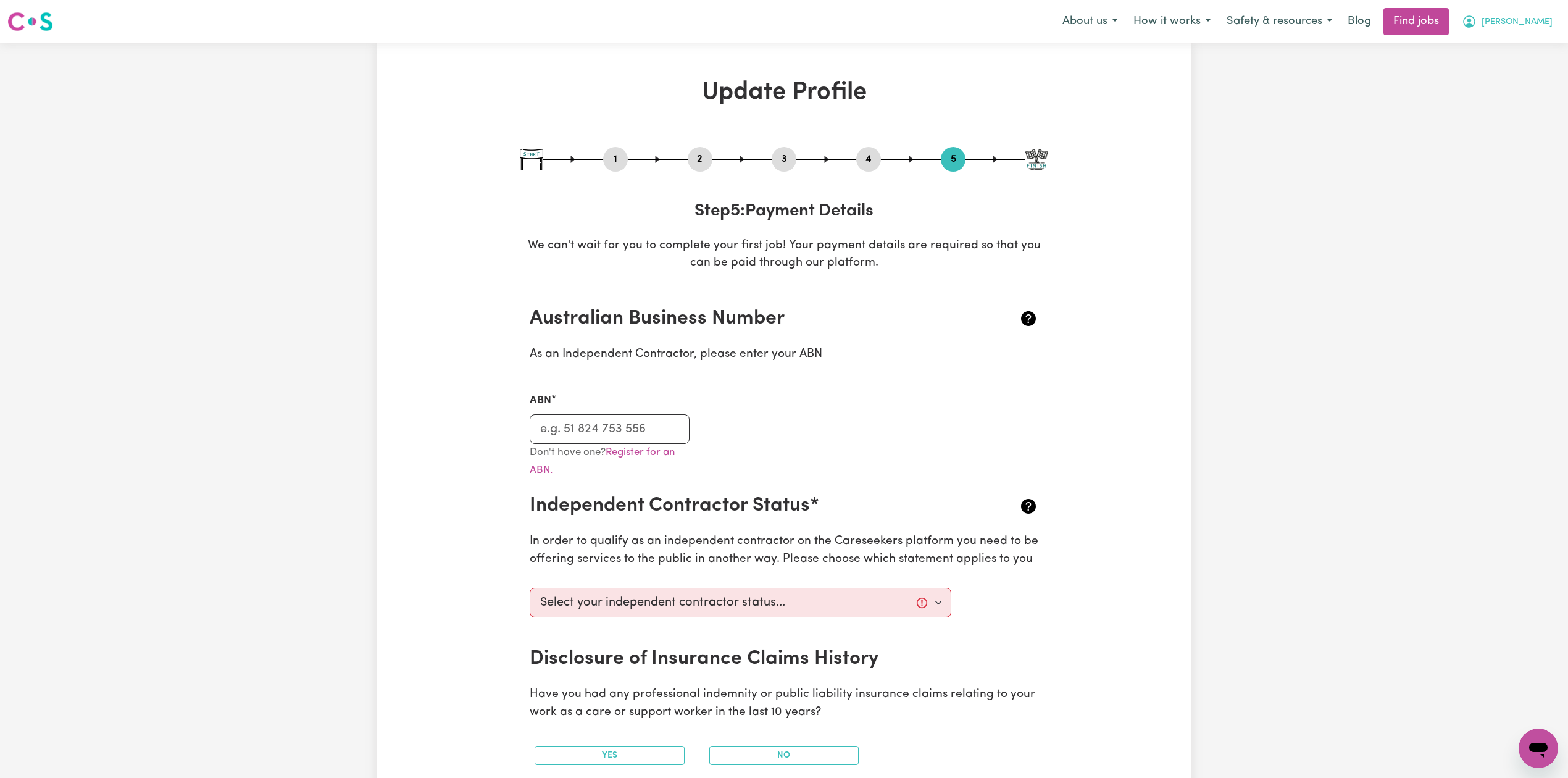
click at [1537, 26] on span "[PERSON_NAME]" at bounding box center [1517, 23] width 71 height 14
click at [1501, 89] on link "Logout" at bounding box center [1511, 94] width 97 height 24
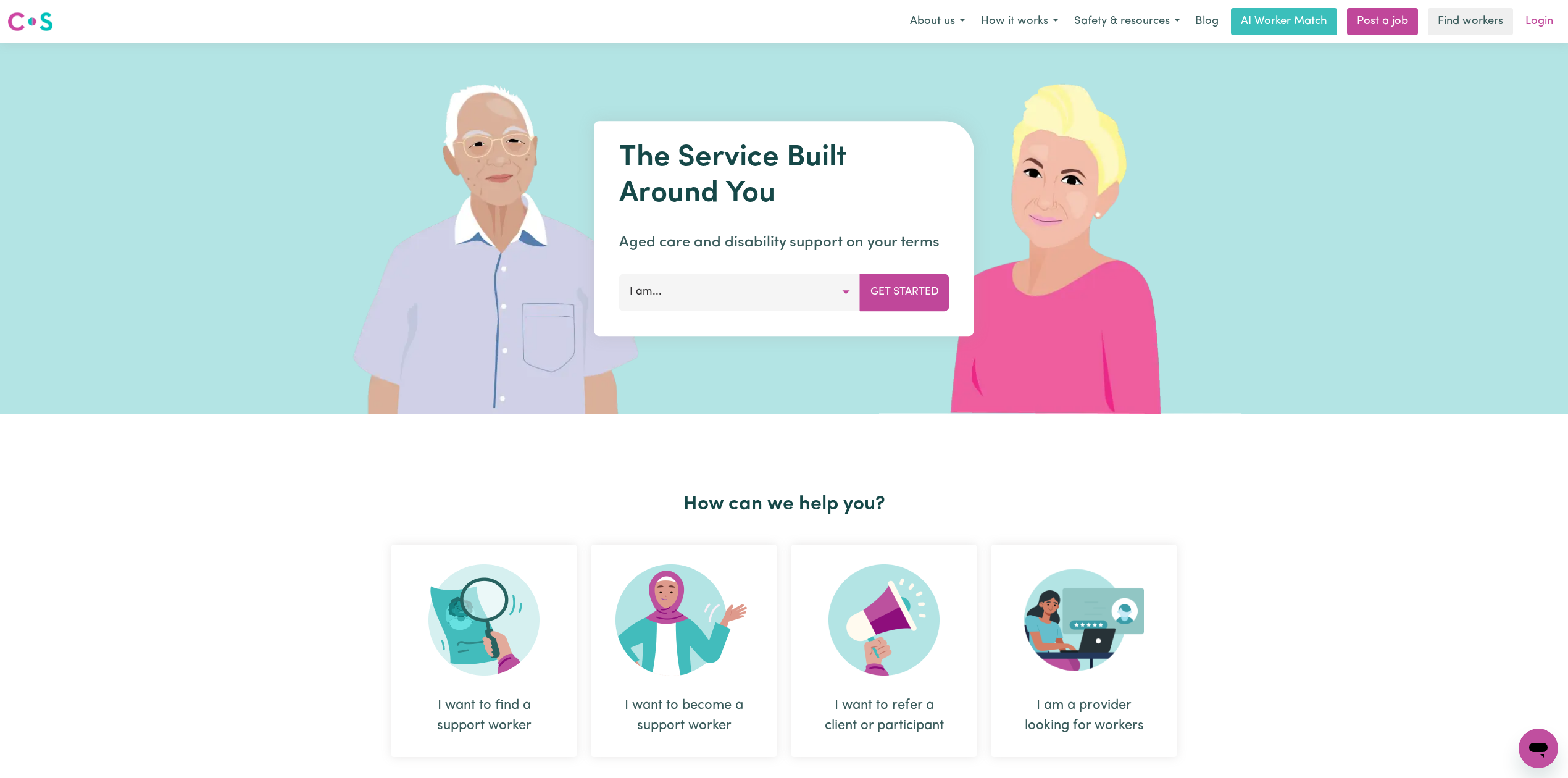
click at [1547, 13] on link "Login" at bounding box center [1539, 21] width 43 height 27
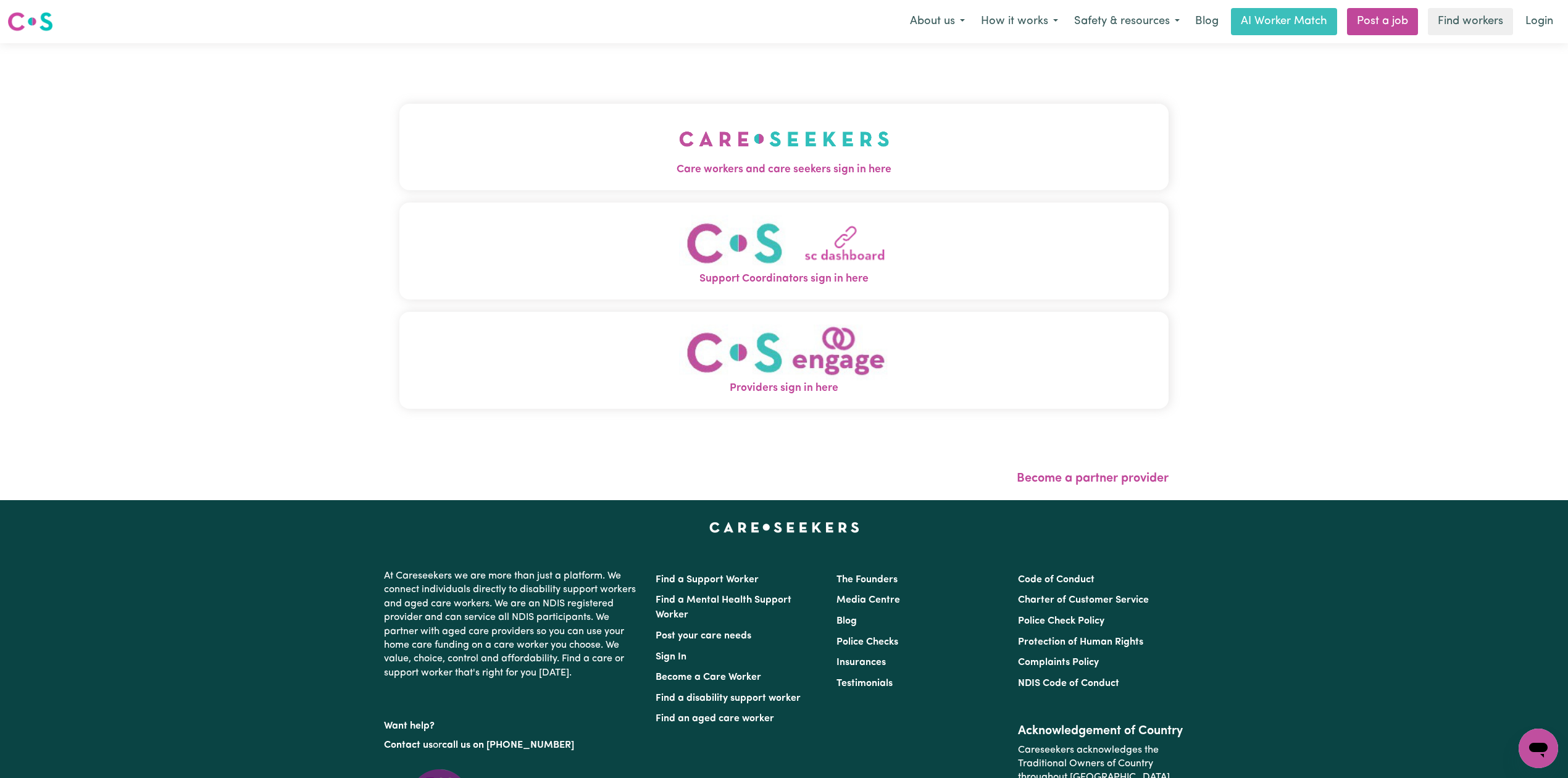
click at [709, 129] on button "Care workers and care seekers sign in here" at bounding box center [784, 146] width 770 height 86
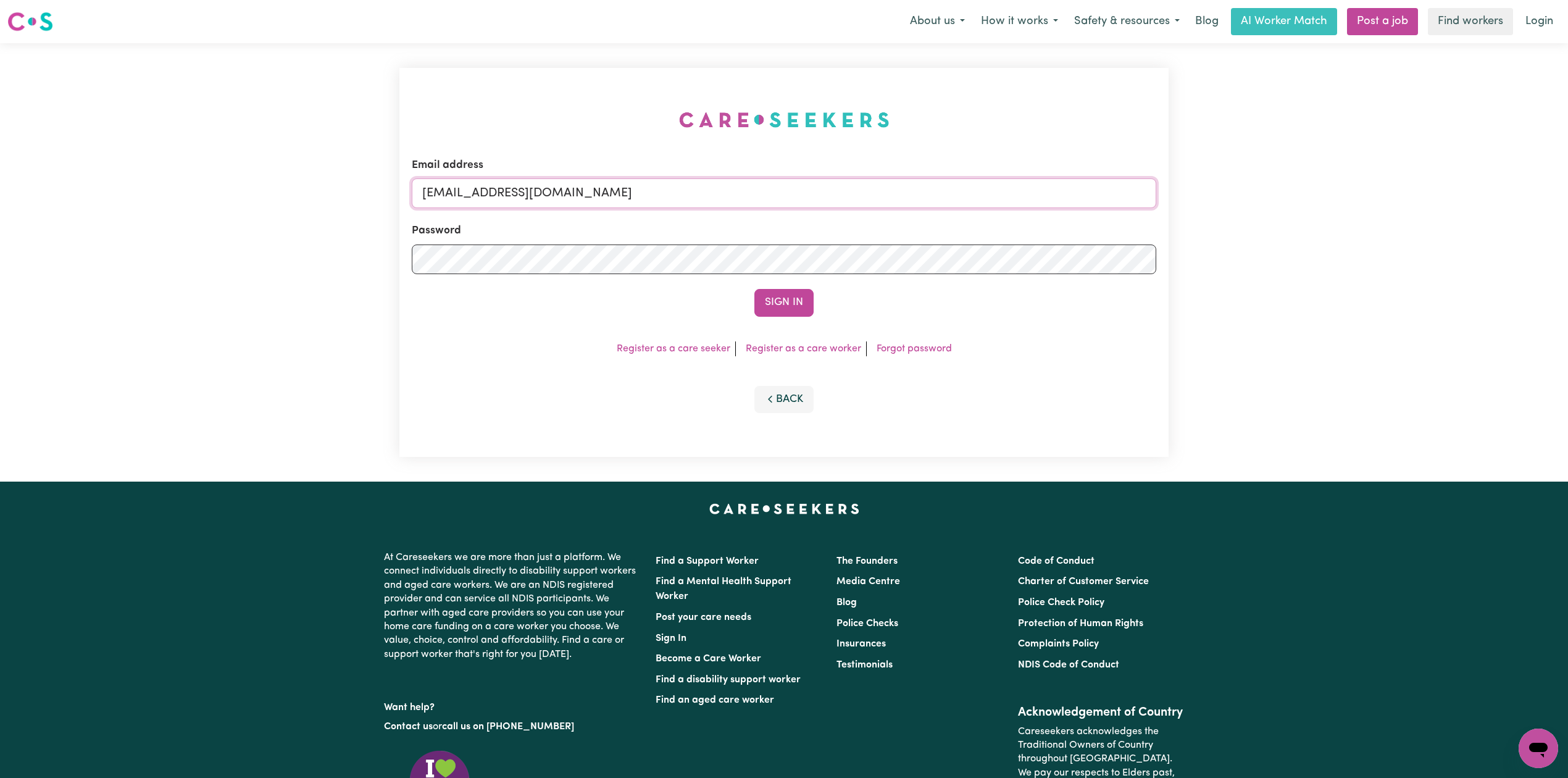
click at [574, 207] on input "[EMAIL_ADDRESS][DOMAIN_NAME]" at bounding box center [784, 194] width 745 height 30
drag, startPoint x: 488, startPoint y: 187, endPoint x: 777, endPoint y: 199, distance: 289.2
click at [777, 195] on input "Superuser~[EMAIL_ADDRESS][DOMAIN_NAME]" at bounding box center [784, 194] width 745 height 30
type input "Superuser~[EMAIL_ADDRESS][DOMAIN_NAME]"
click at [795, 310] on button "Sign In" at bounding box center [784, 302] width 60 height 27
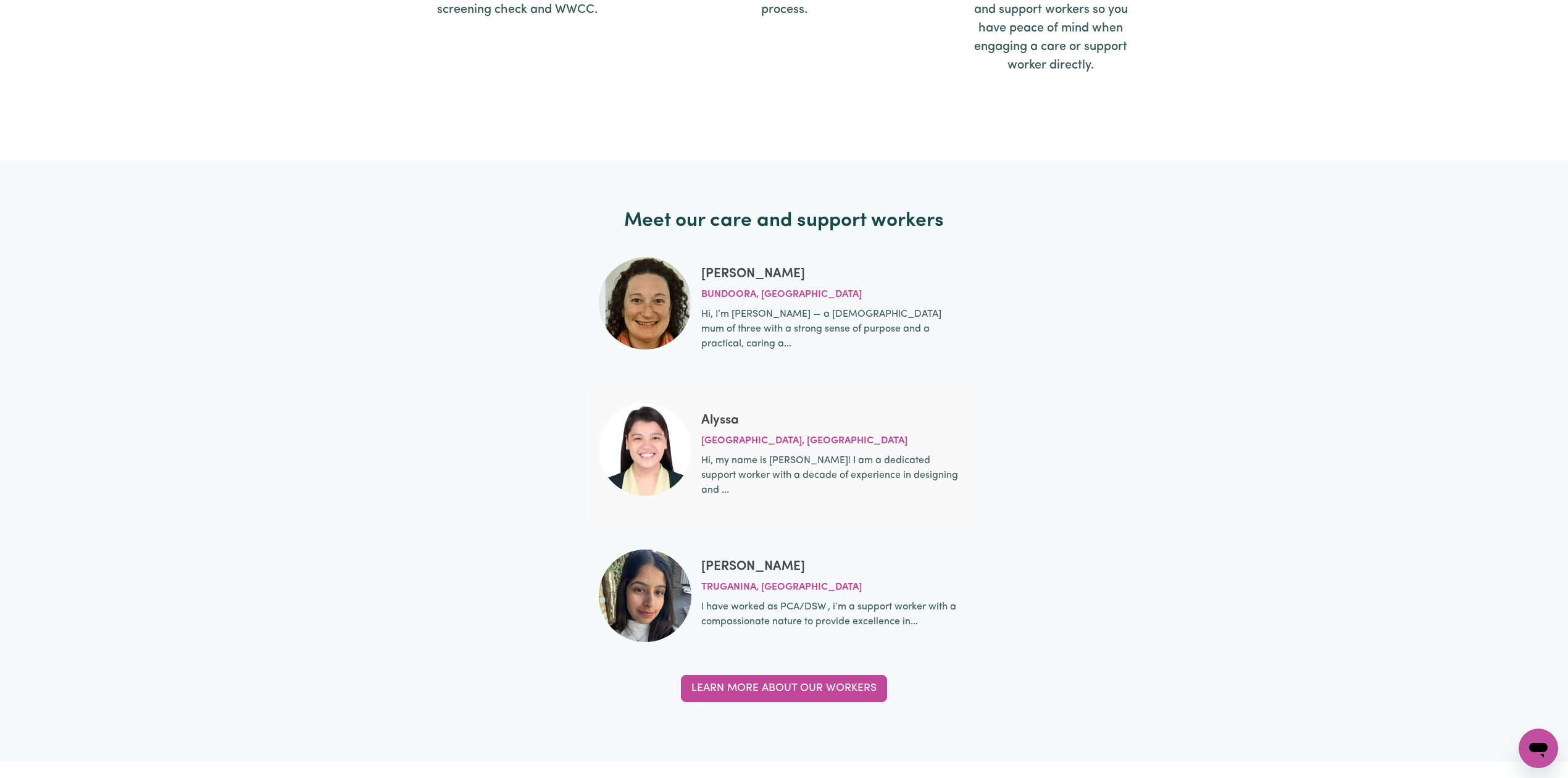
scroll to position [3954, 0]
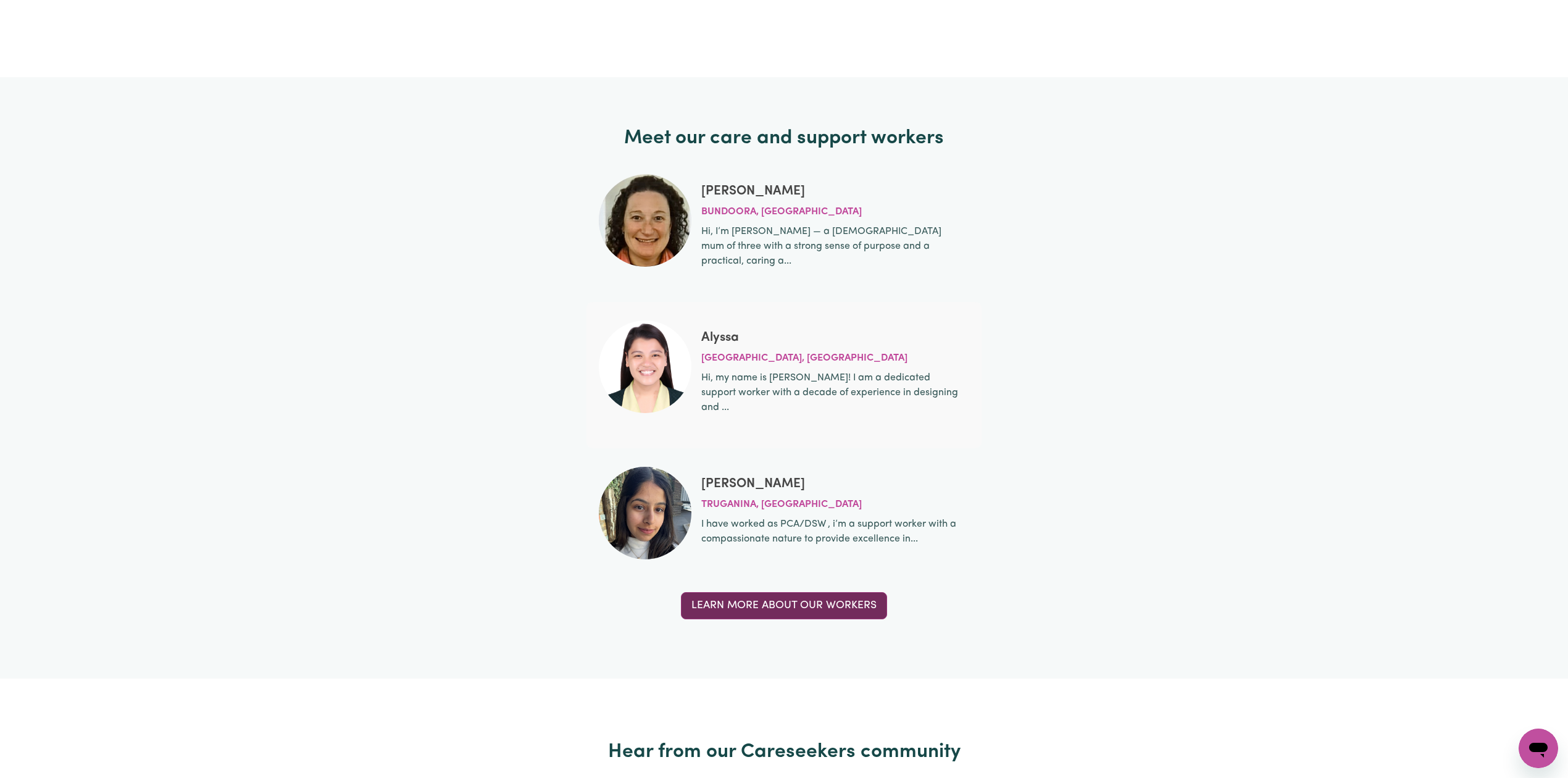
click at [744, 592] on link "Learn more about our workers" at bounding box center [784, 605] width 207 height 27
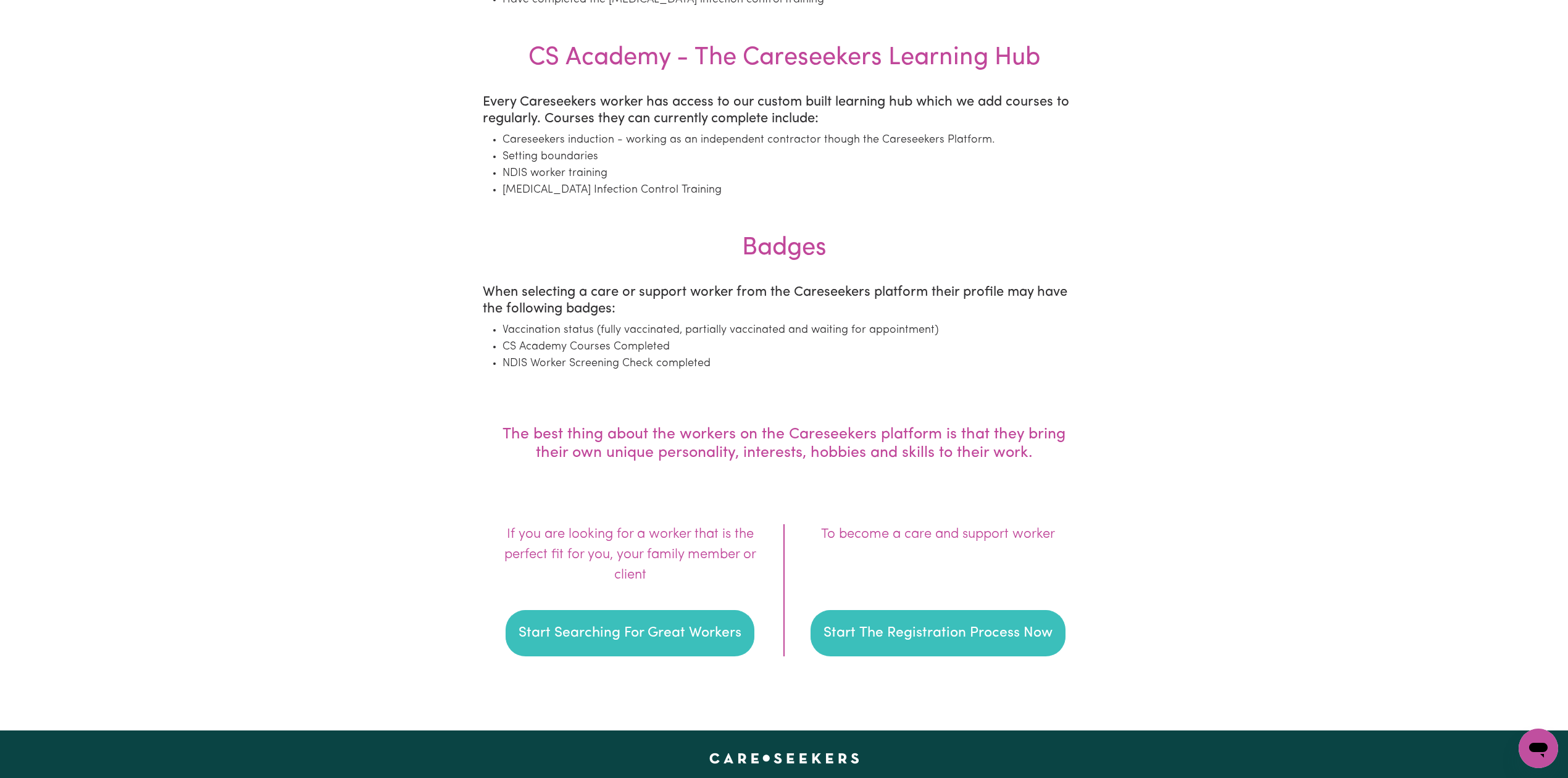
scroll to position [1812, 0]
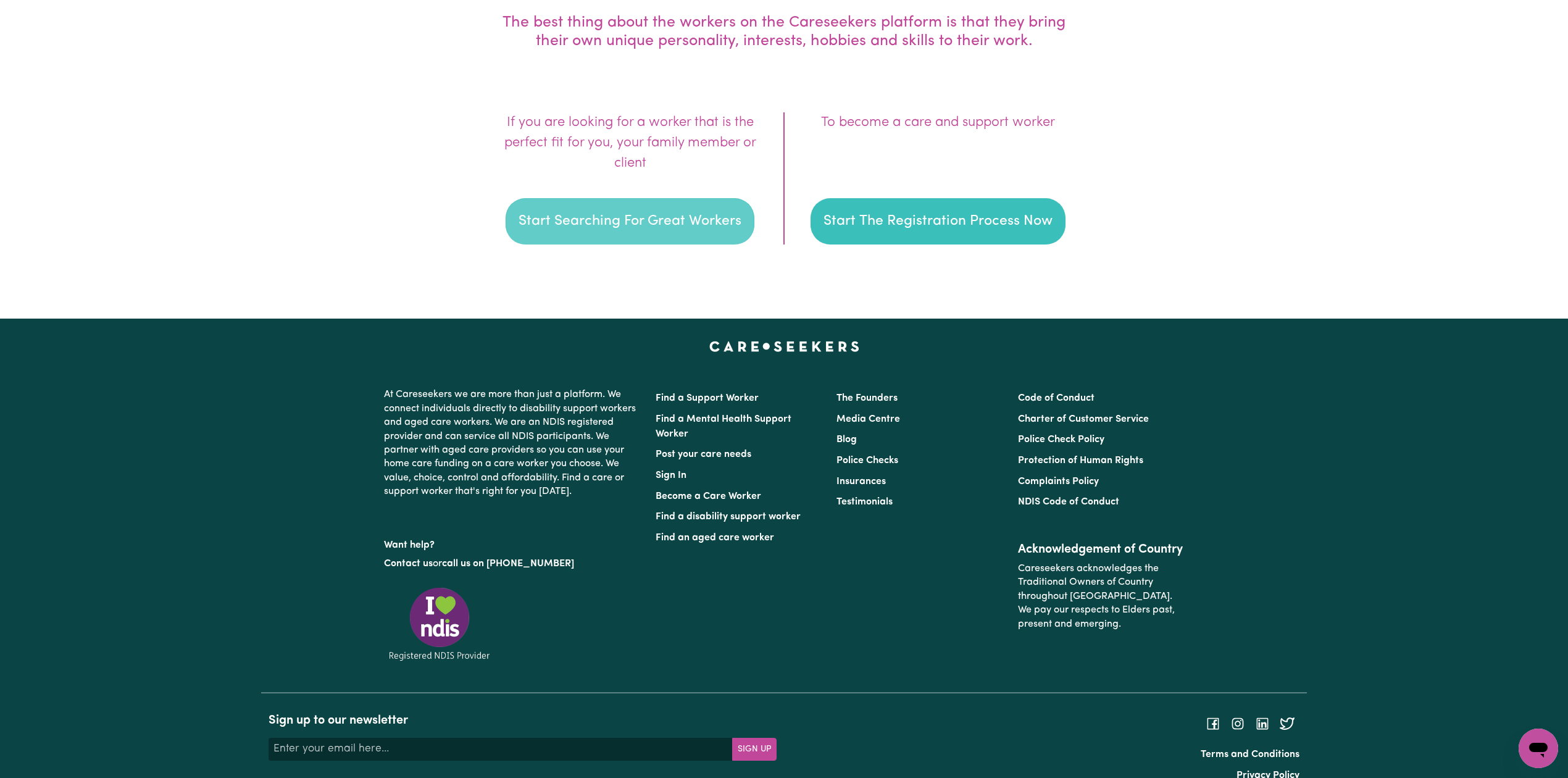
click at [625, 226] on button "Start Searching For Great Workers" at bounding box center [630, 222] width 249 height 47
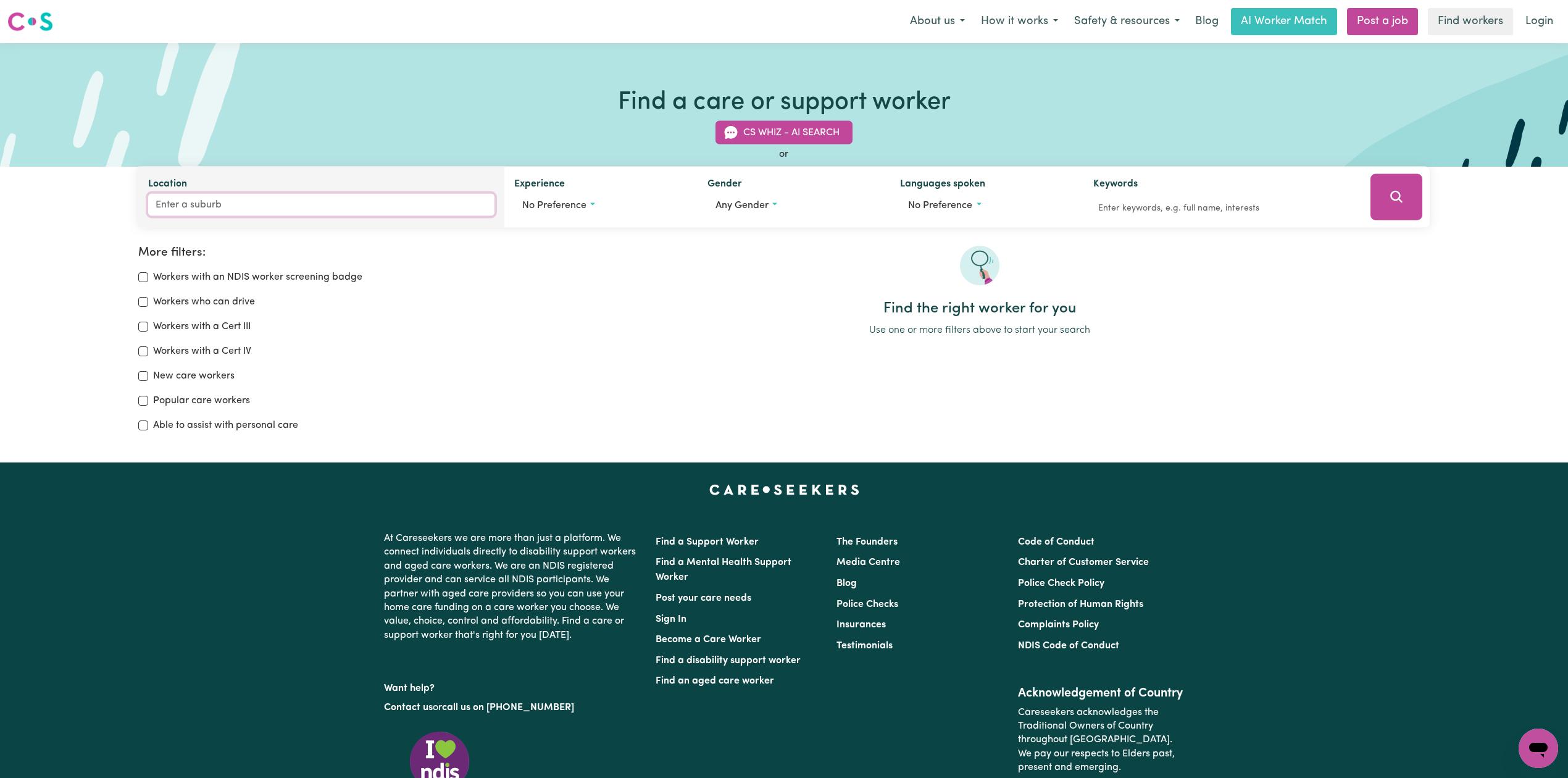
click at [226, 211] on input "Location" at bounding box center [321, 205] width 347 height 22
type input "yarra"
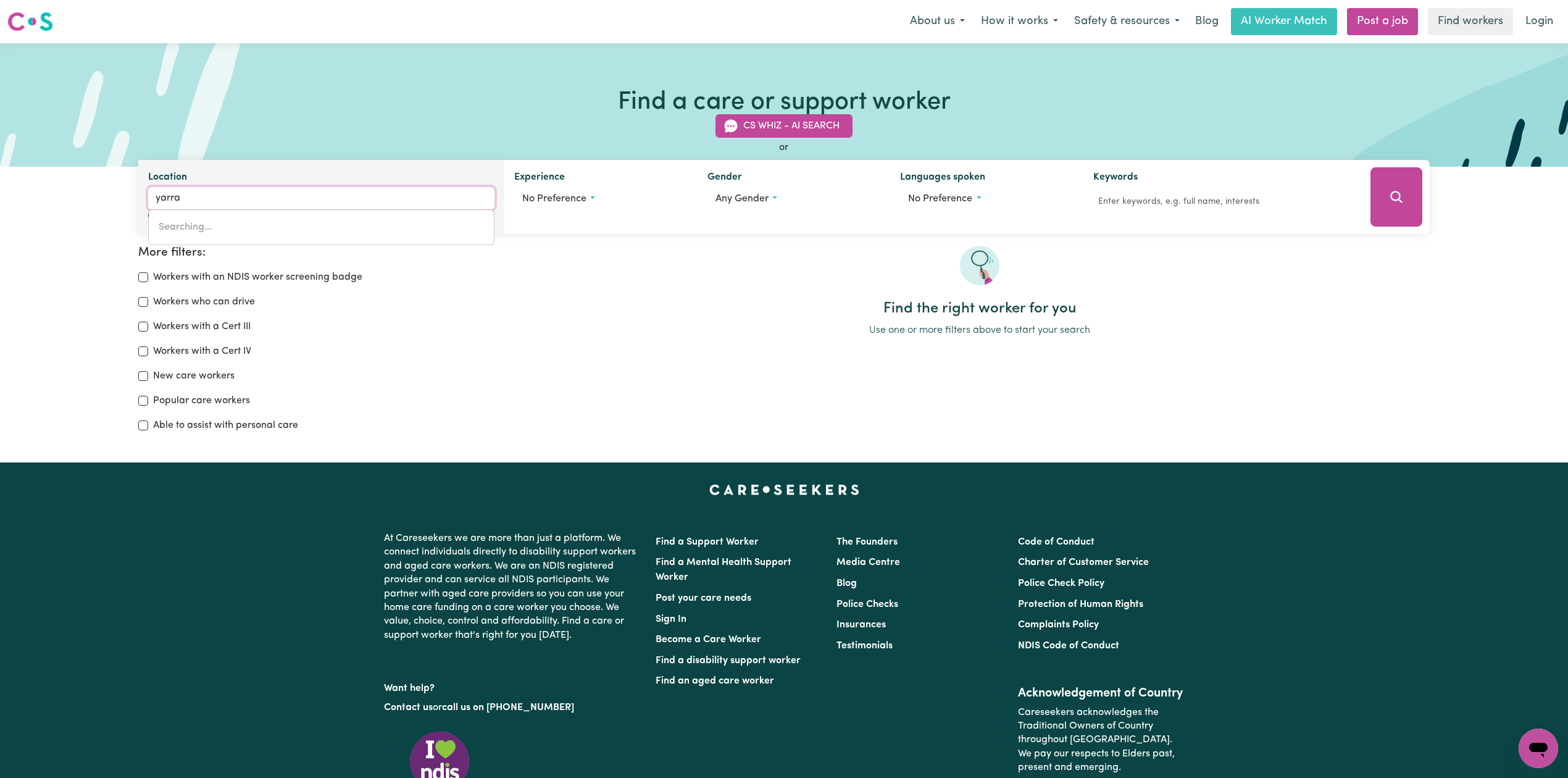
type input "yarra, New South Wales, 2580"
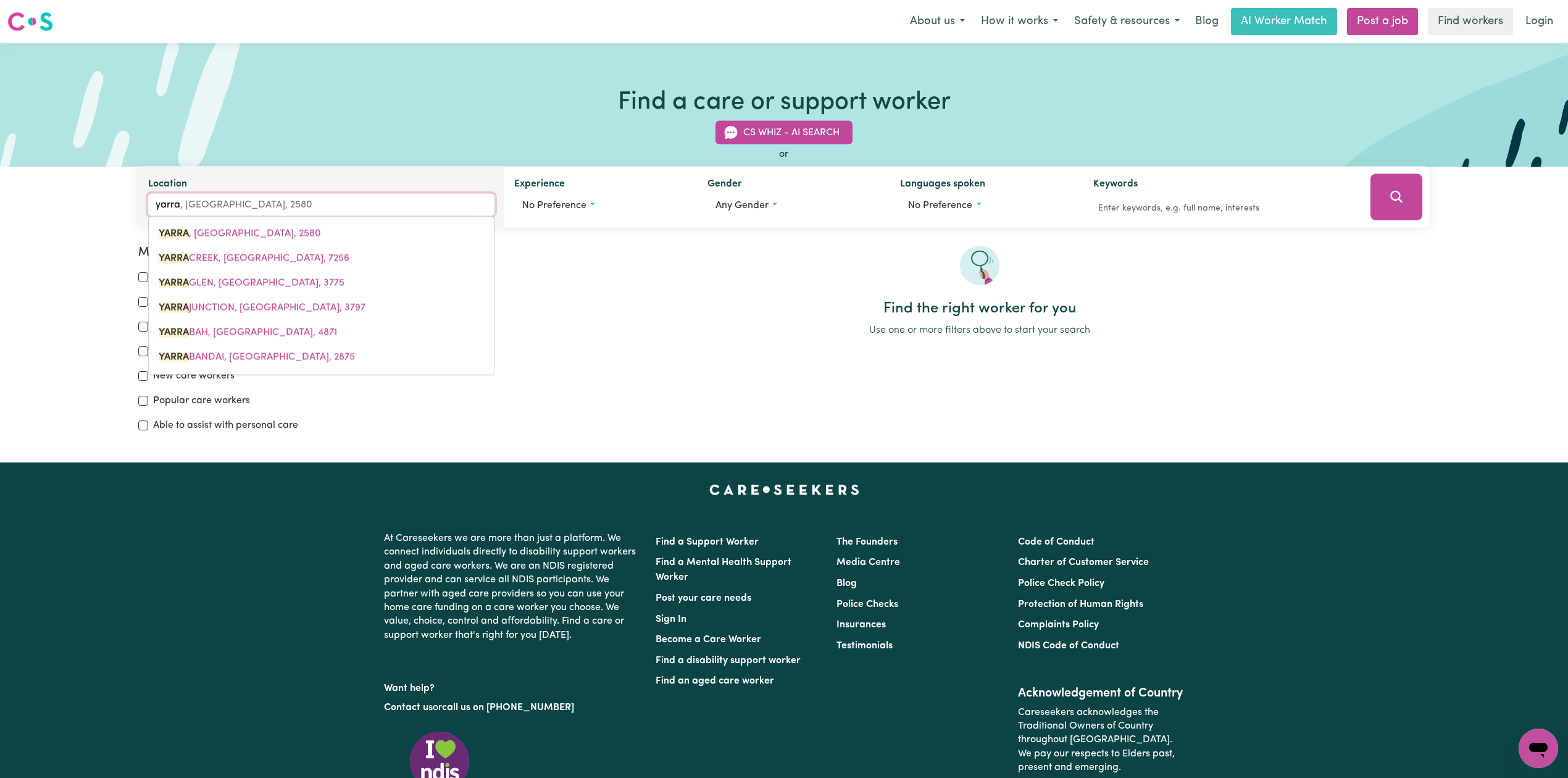
type input "yarrav"
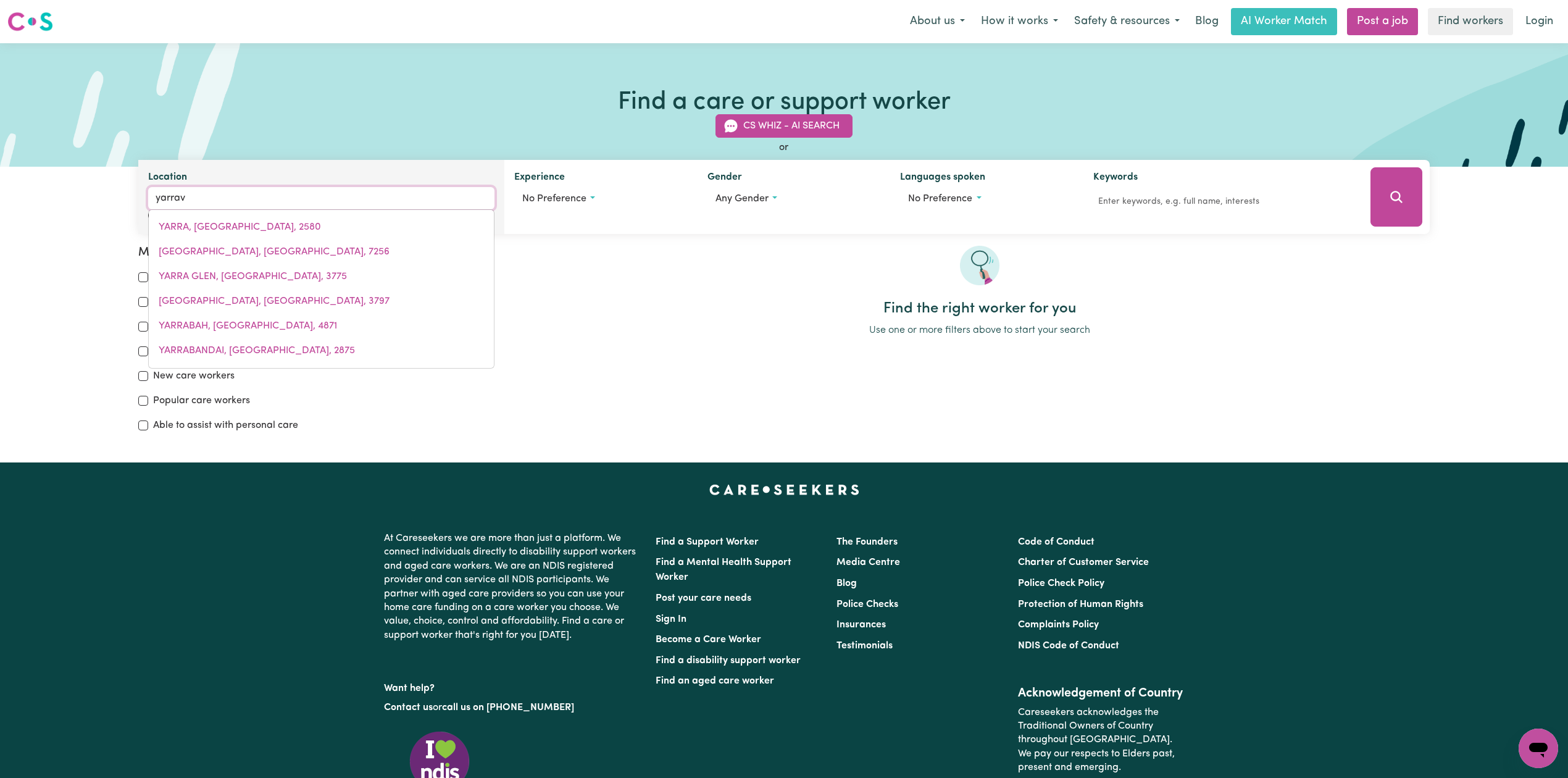
type input "yarravEL, New South Wales, 2440"
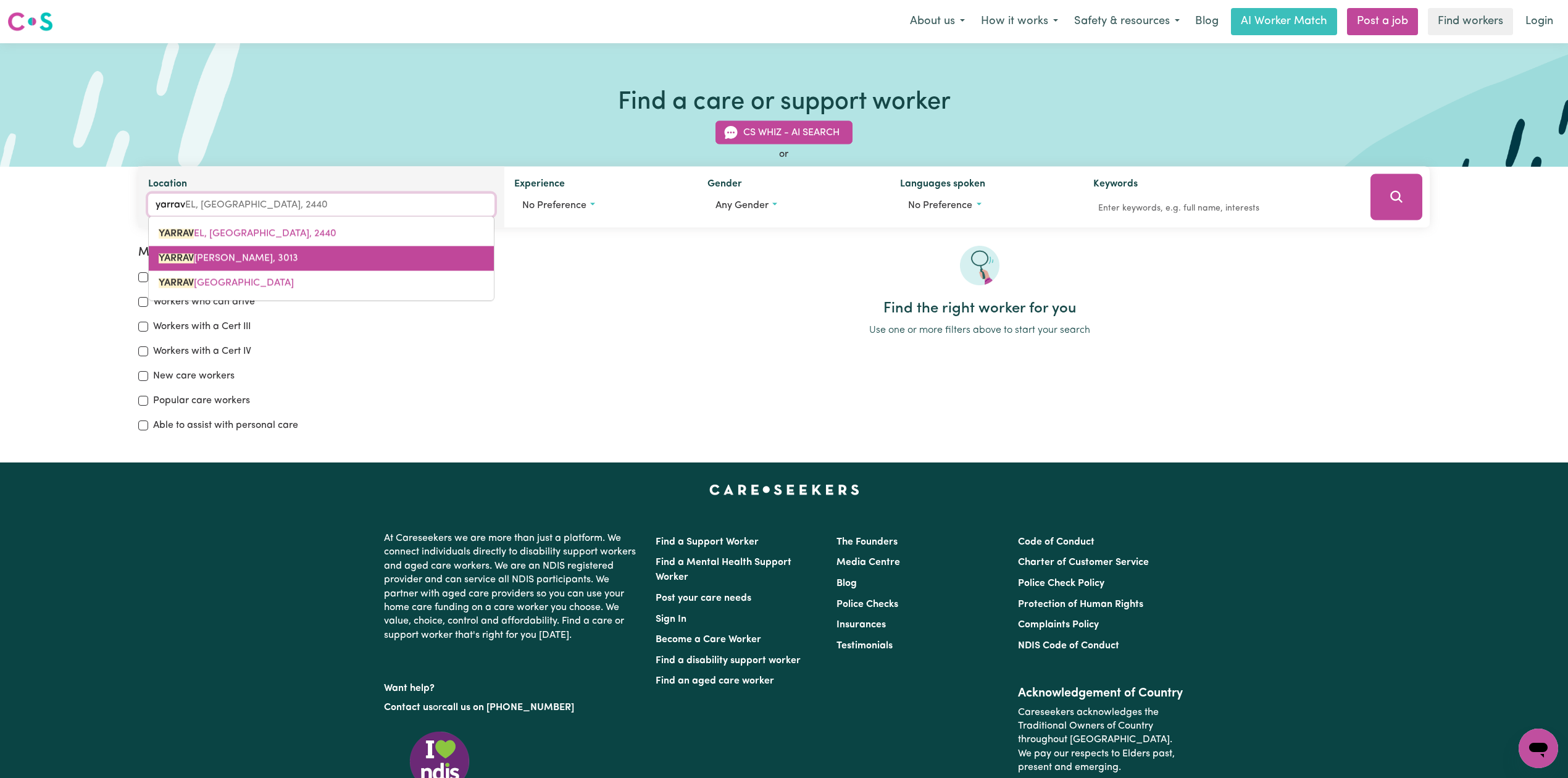
click at [238, 250] on link "YARRAV ILLE, Victoria, 3013" at bounding box center [322, 258] width 346 height 25
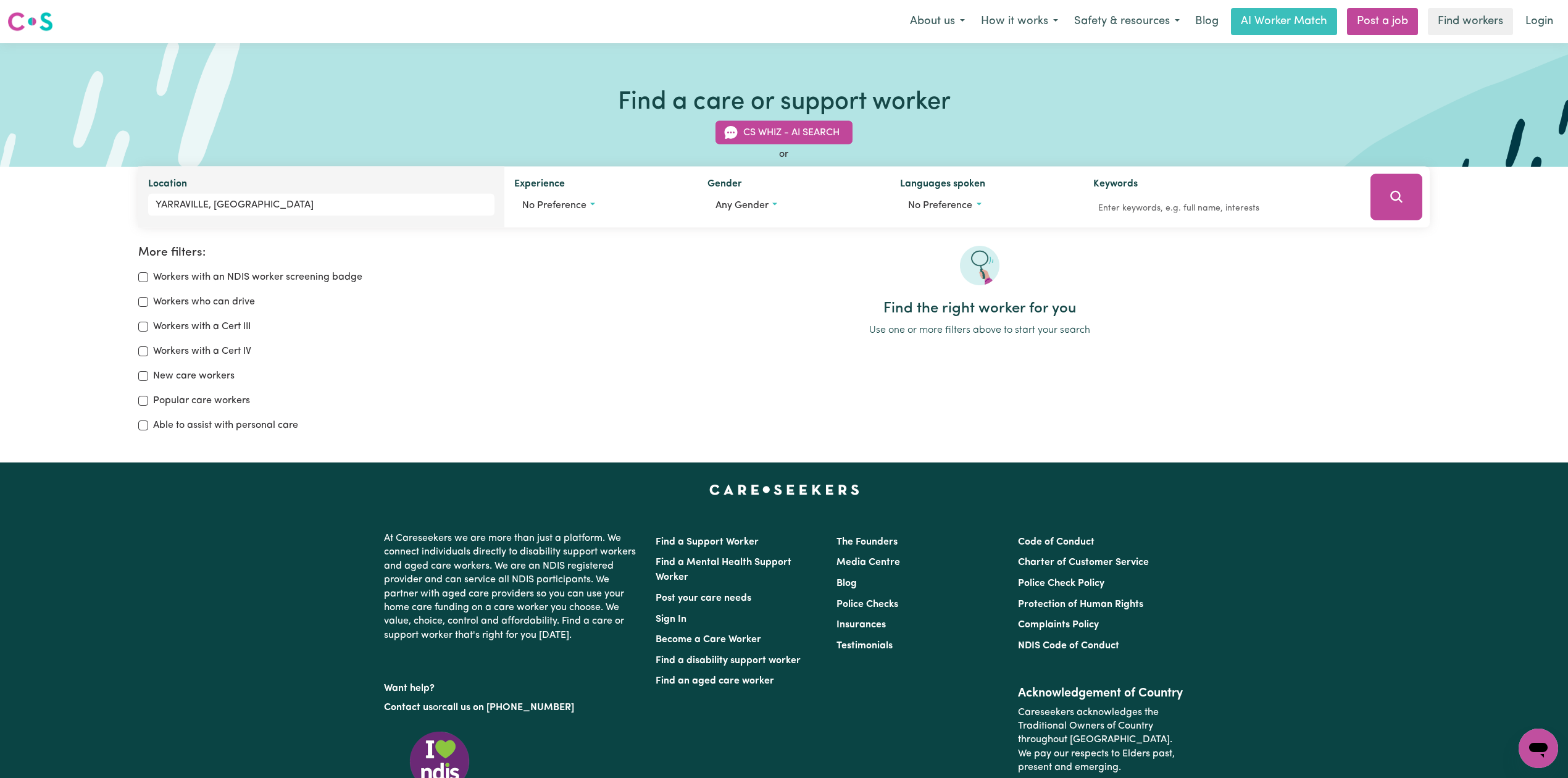
click at [1394, 191] on icon "Search" at bounding box center [1396, 197] width 15 height 15
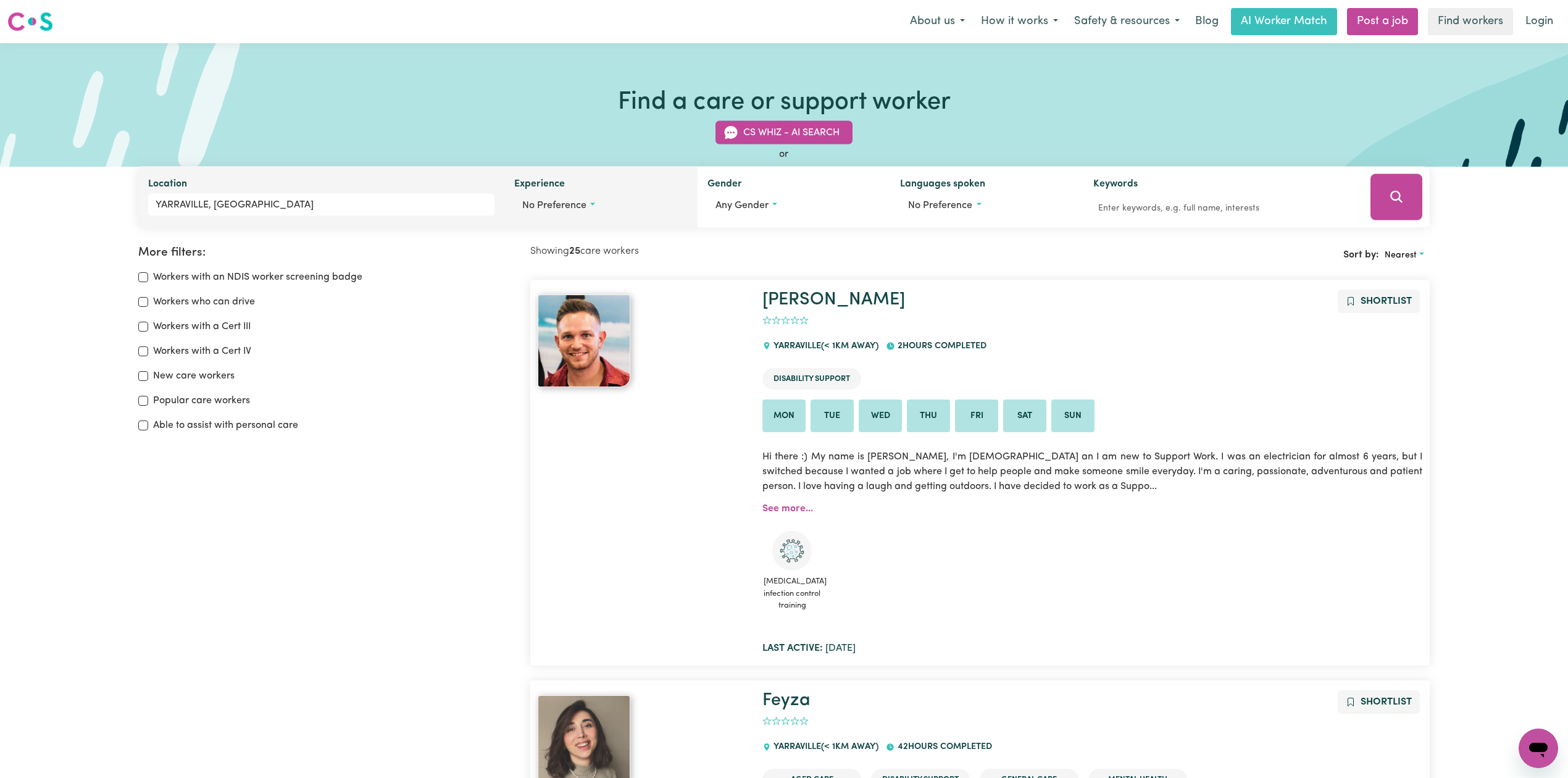
click at [590, 200] on button "No preference" at bounding box center [601, 206] width 174 height 24
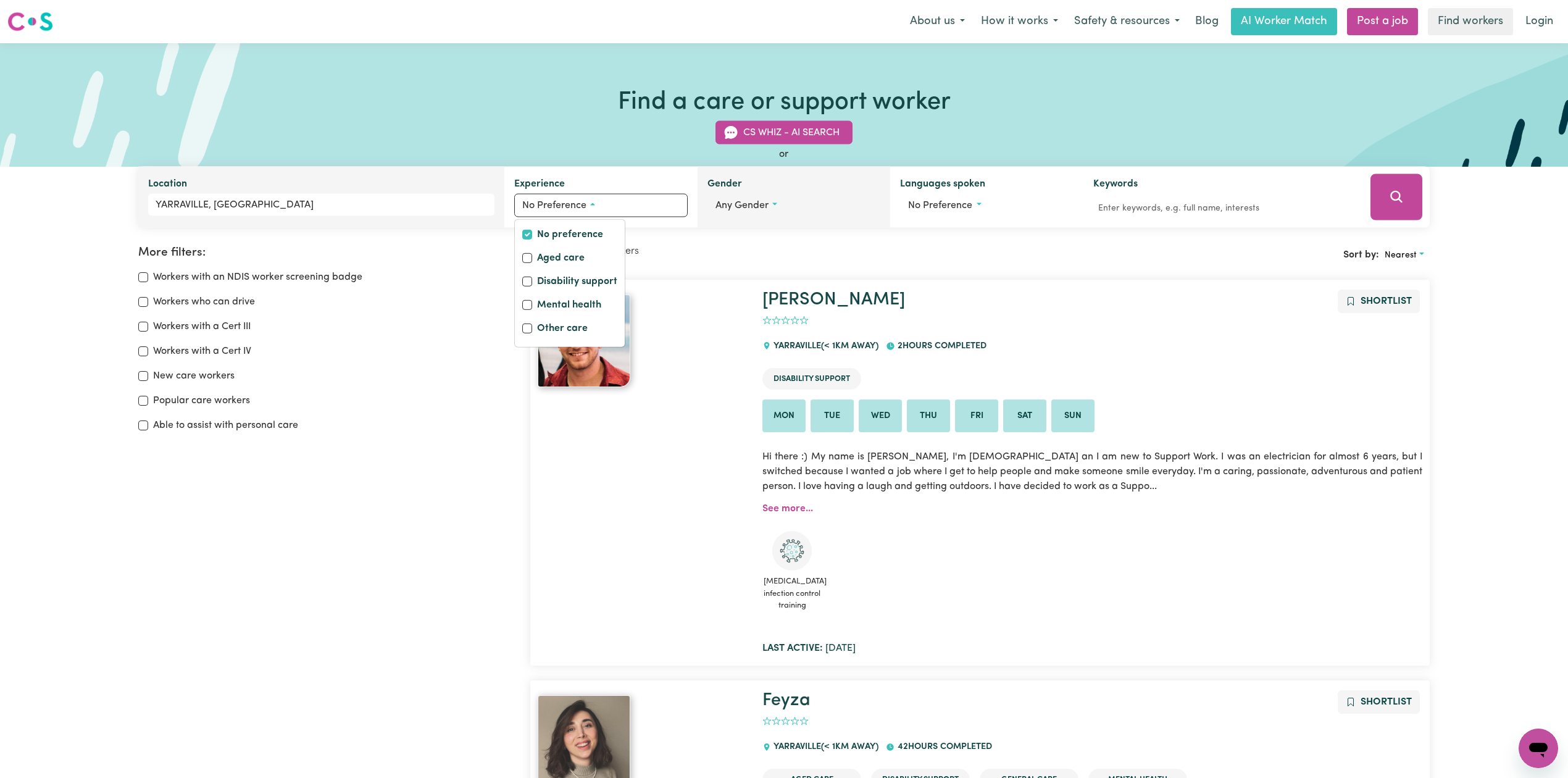
click at [754, 207] on span "Any gender" at bounding box center [742, 206] width 53 height 10
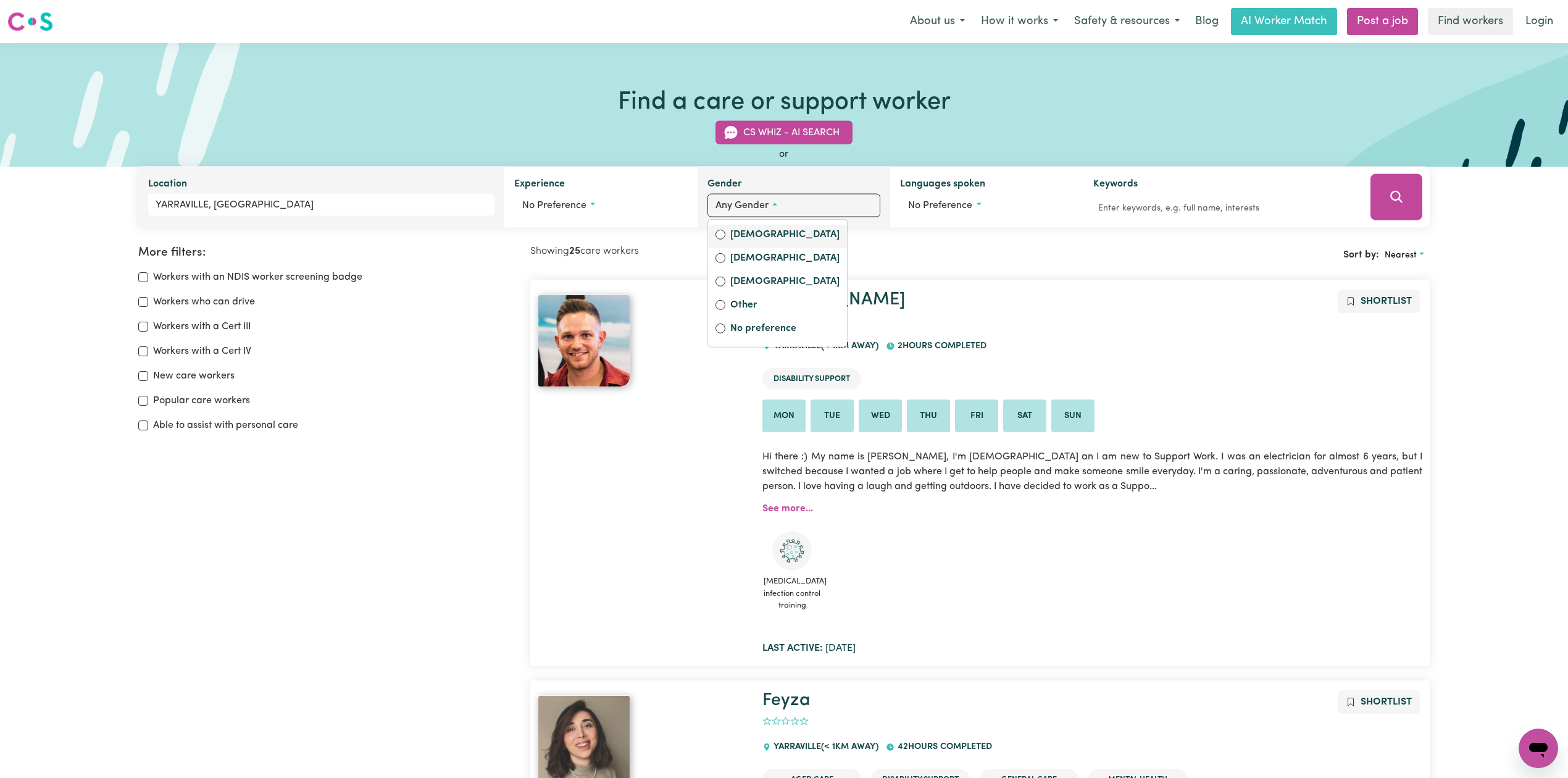
click at [751, 242] on label "[DEMOGRAPHIC_DATA]" at bounding box center [785, 235] width 109 height 17
click at [726, 239] on input "[DEMOGRAPHIC_DATA]" at bounding box center [721, 234] width 10 height 10
radio input "true"
click at [1406, 198] on button "Search" at bounding box center [1396, 197] width 52 height 47
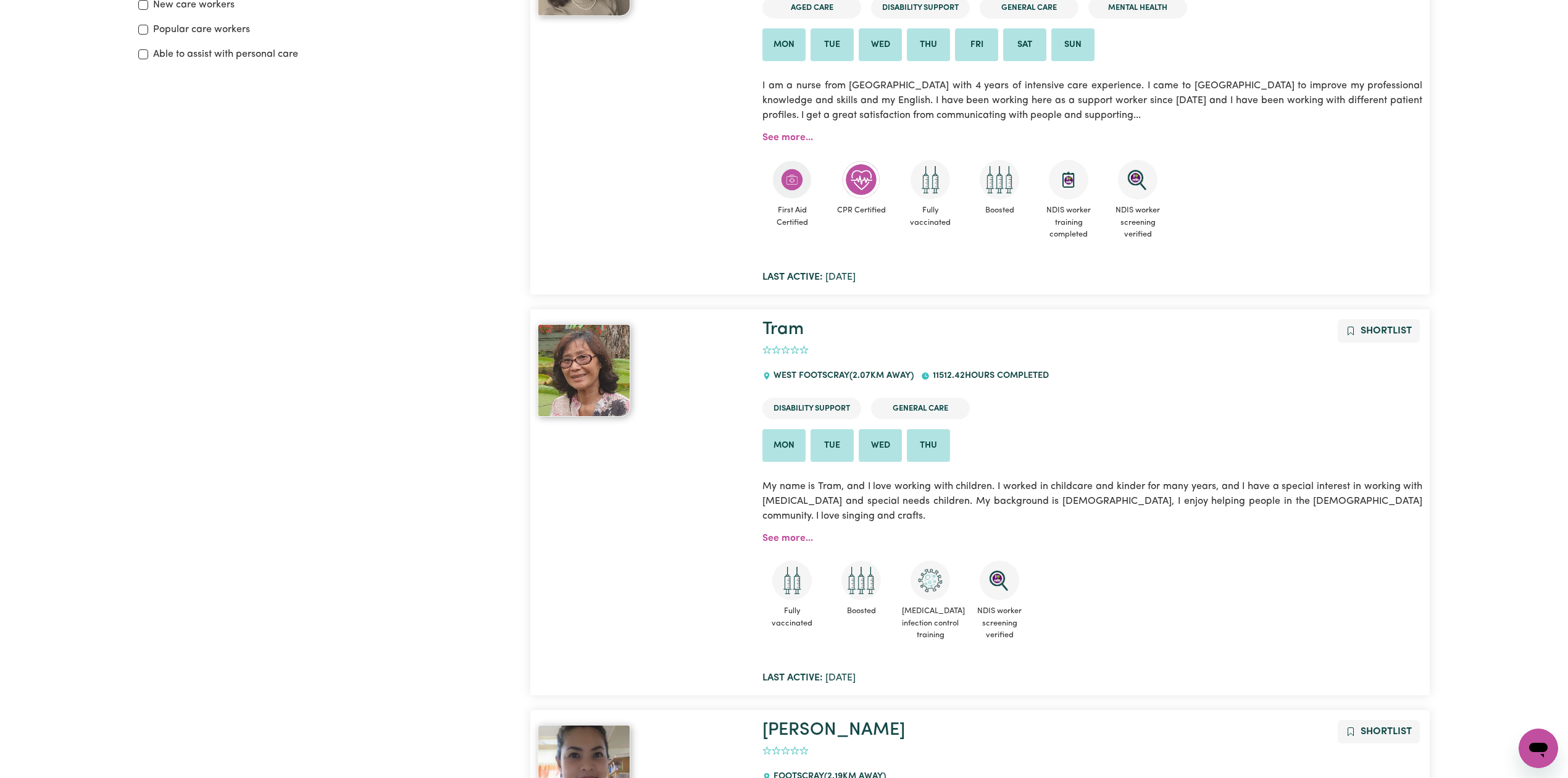
scroll to position [42, 0]
